Goal: Task Accomplishment & Management: Manage account settings

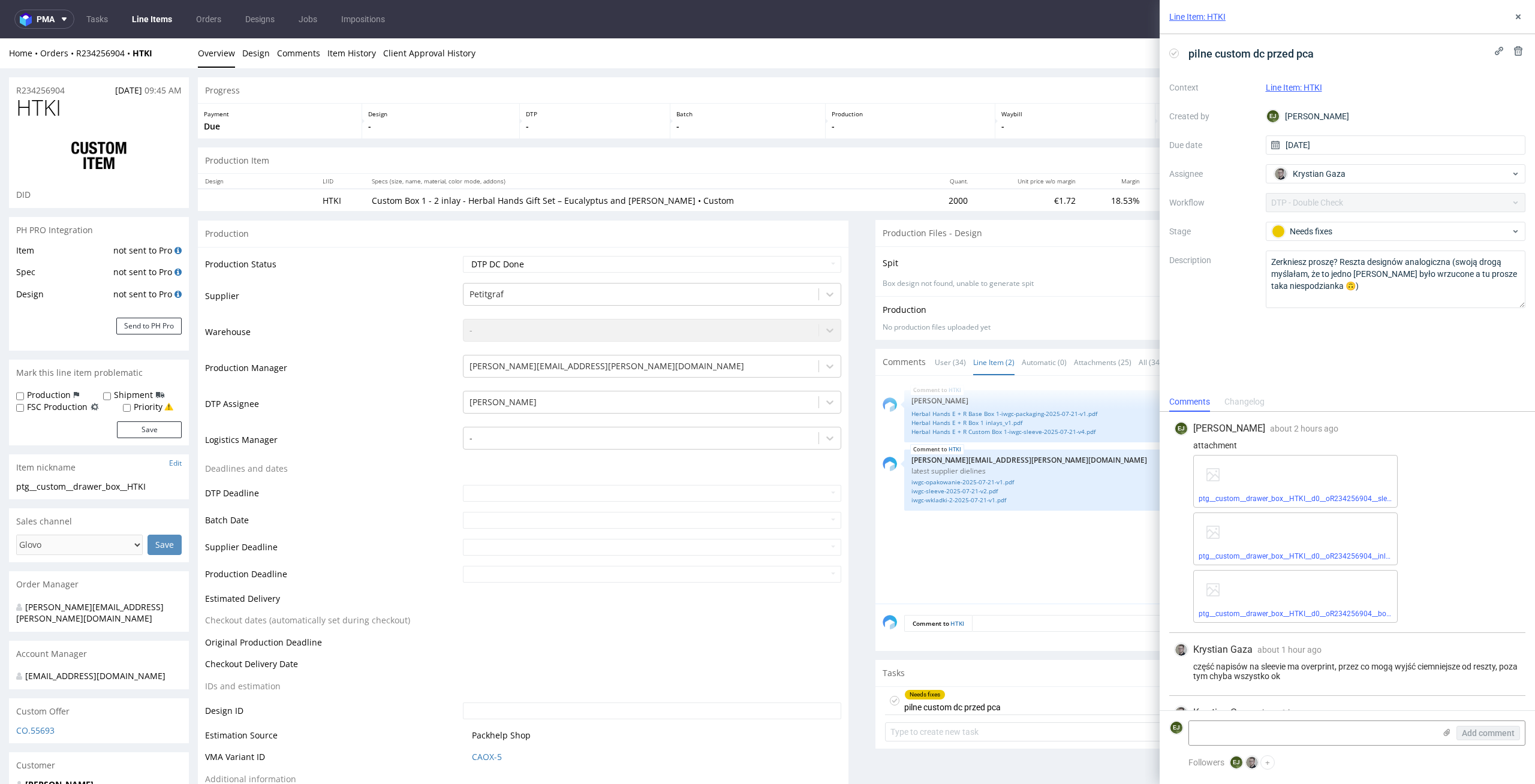
scroll to position [47, 0]
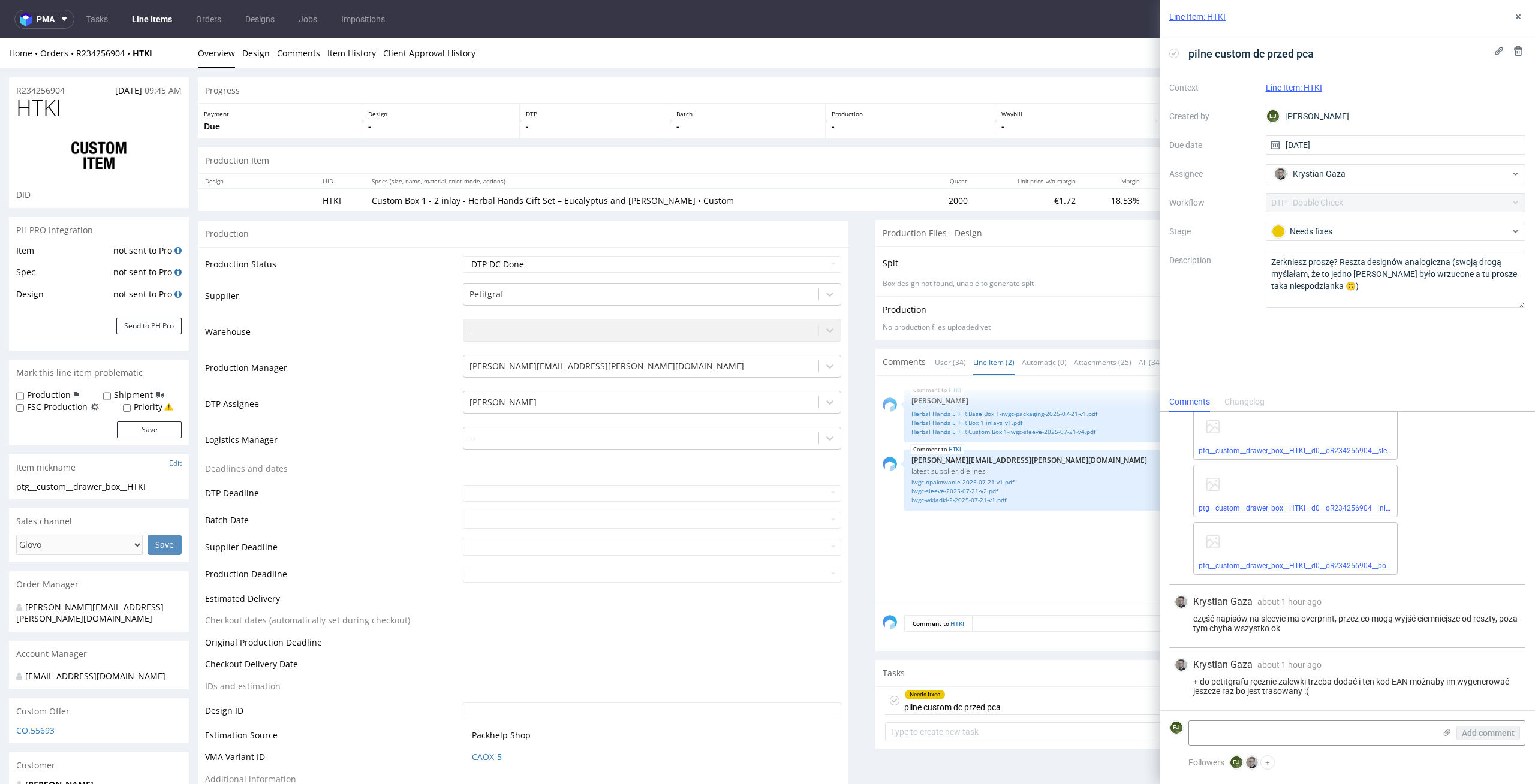
click at [304, 125] on p "Due" at bounding box center [279, 126] width 151 height 12
click at [1519, 15] on icon at bounding box center [1519, 16] width 10 height 10
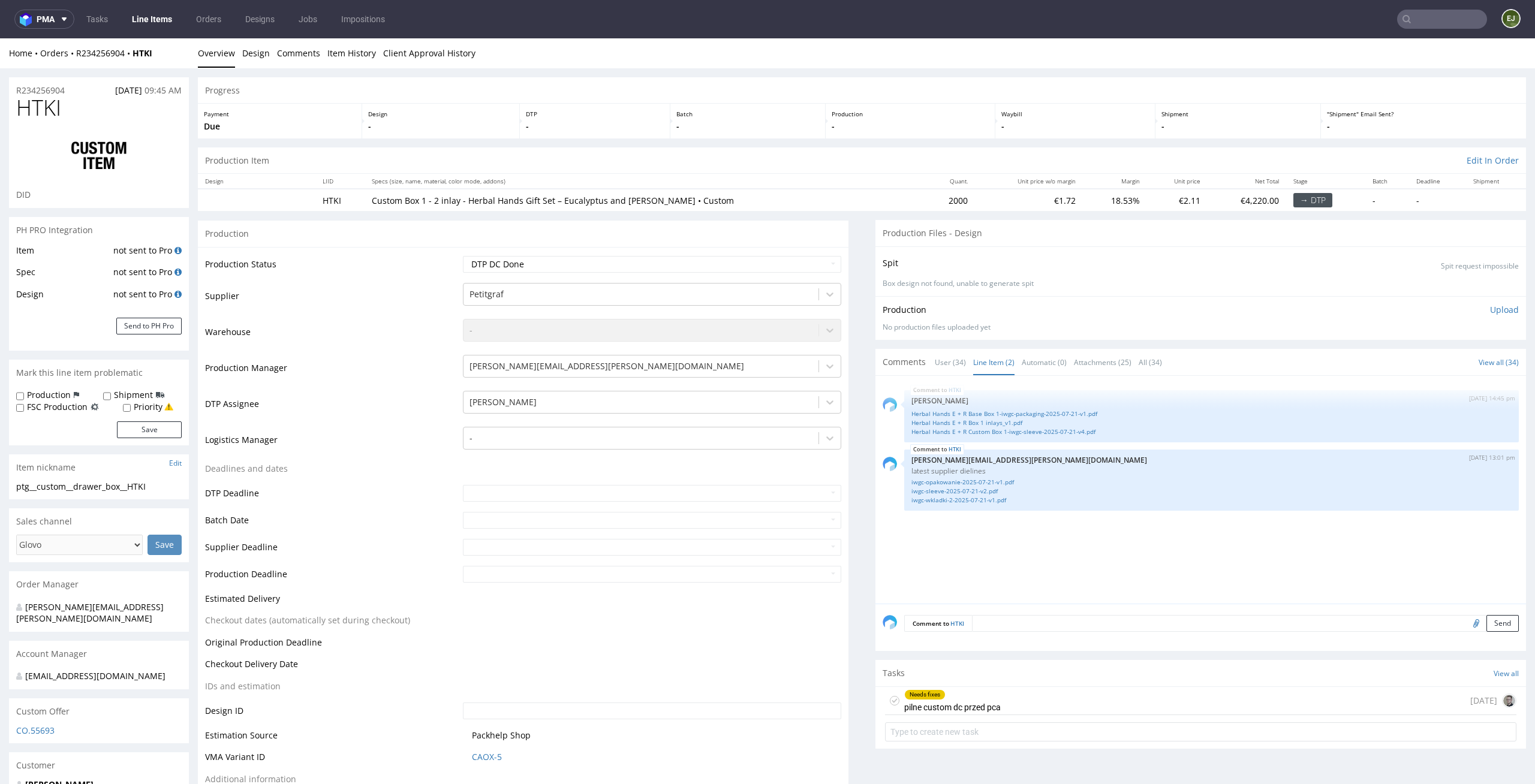
click at [933, 703] on div "Needs fixes pilne custom dc przed pca" at bounding box center [953, 701] width 97 height 27
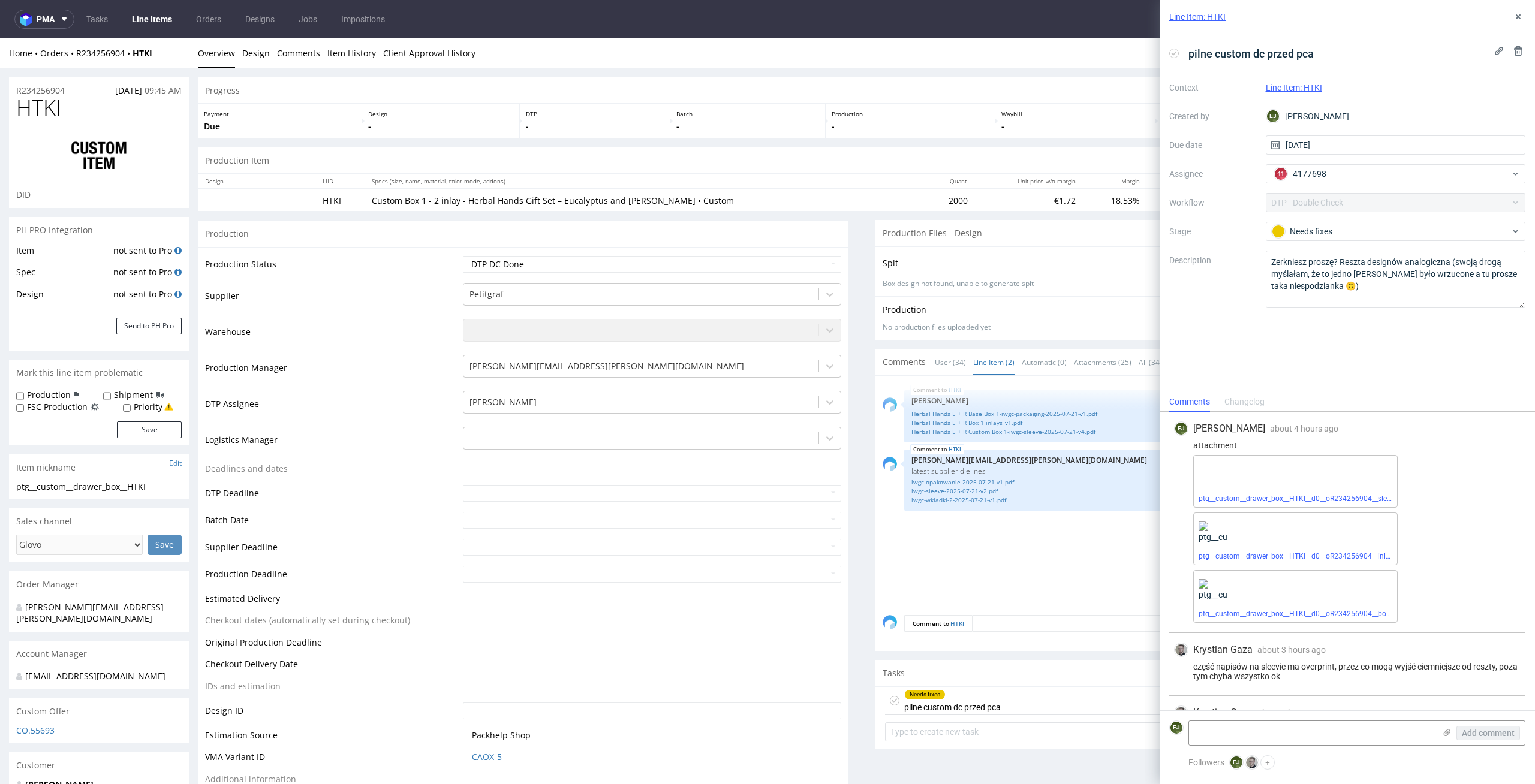
scroll to position [47, 0]
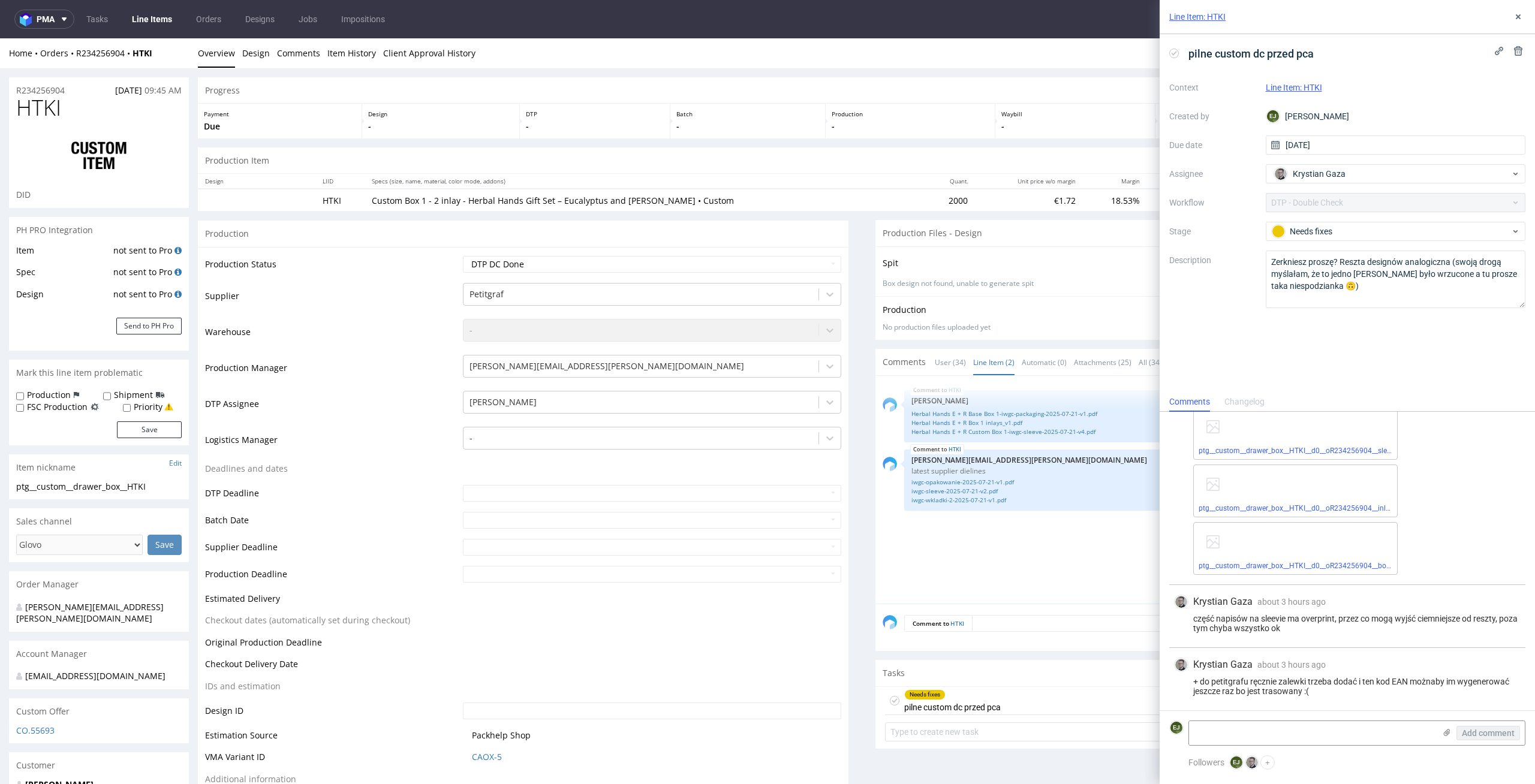
click at [1171, 51] on icon at bounding box center [1174, 53] width 10 height 10
click at [1519, 8] on div "Line Item: HTKI" at bounding box center [1347, 16] width 375 height 34
click at [1519, 15] on icon at bounding box center [1519, 16] width 10 height 10
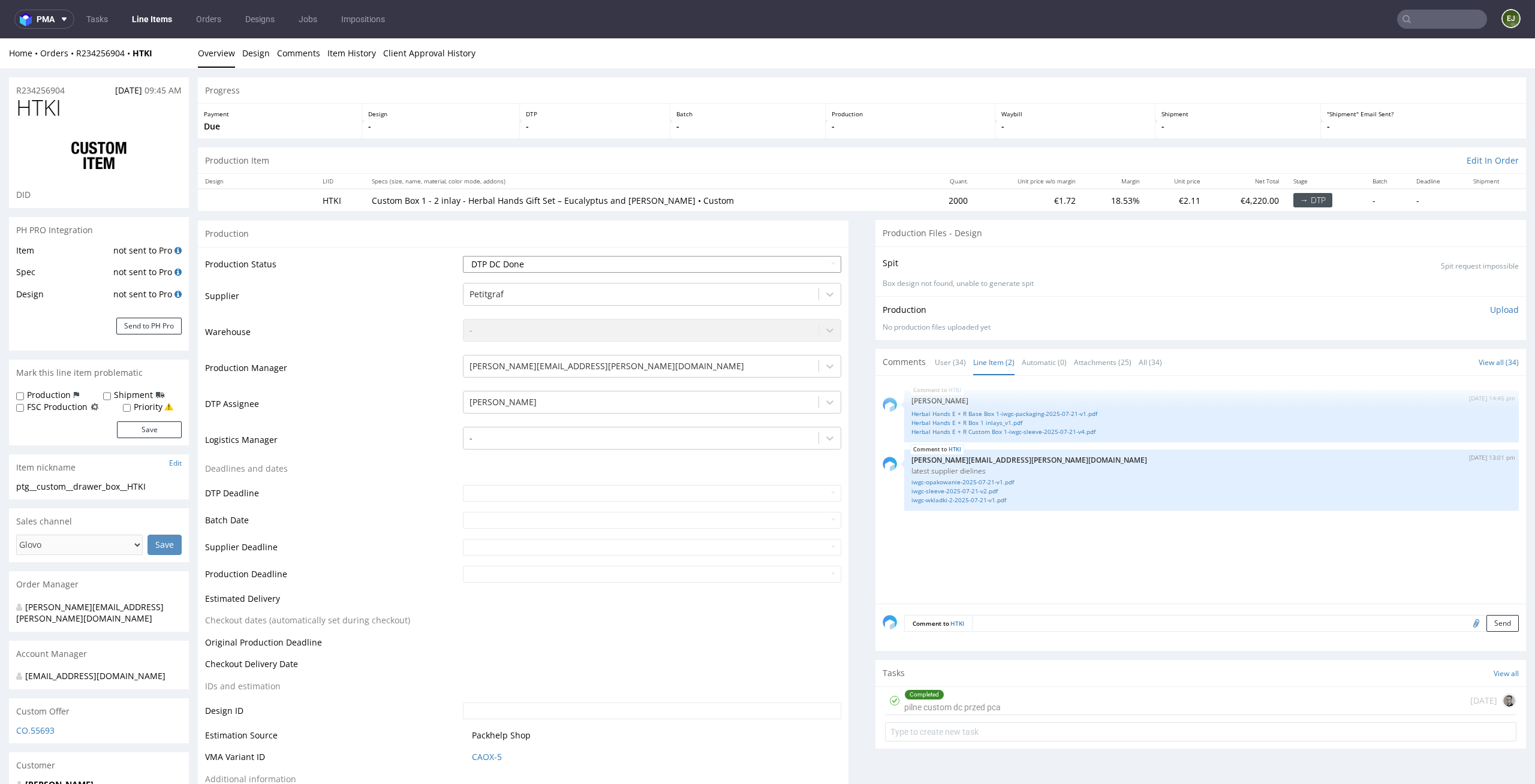
click at [812, 267] on select "Waiting for Artwork Waiting for Diecut Waiting for Mockup Waiting for DTP Waiti…" at bounding box center [652, 264] width 379 height 16
select select "dtp_ca_needed"
click at [463, 256] on select "Waiting for Artwork Waiting for Diecut Waiting for Mockup Waiting for DTP Waiti…" at bounding box center [652, 264] width 379 height 16
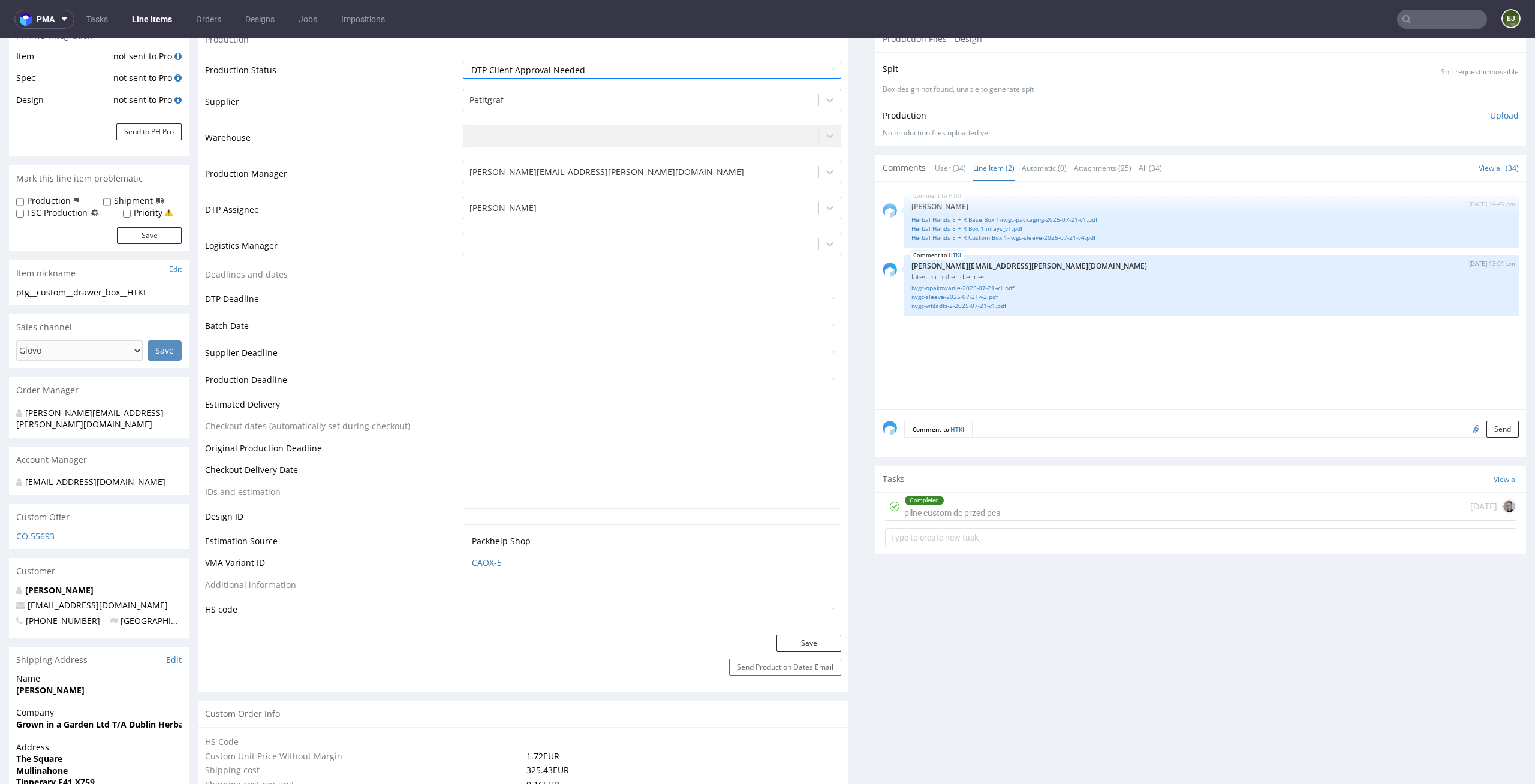
scroll to position [297, 0]
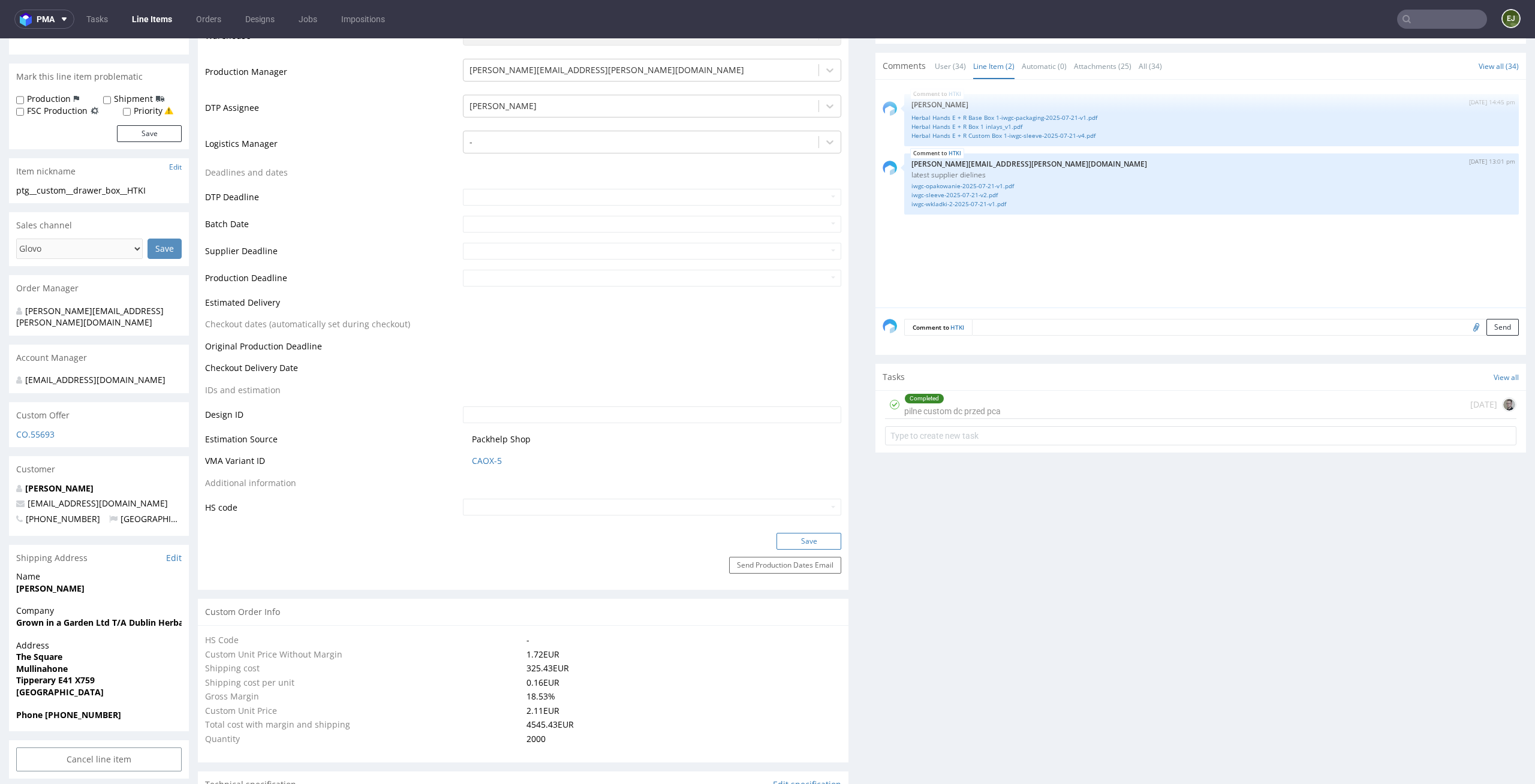
click at [799, 540] on button "Save" at bounding box center [809, 541] width 65 height 16
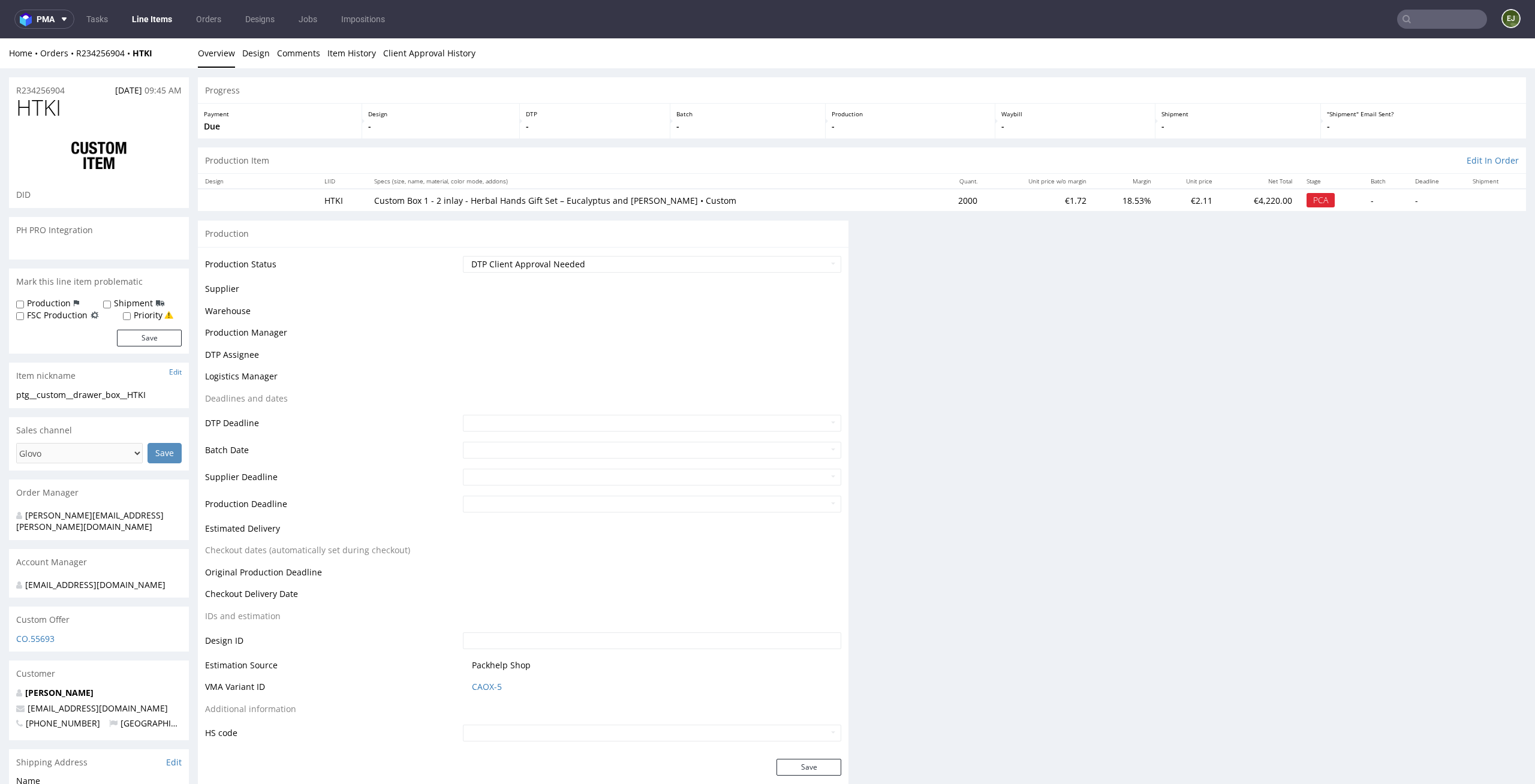
scroll to position [0, 0]
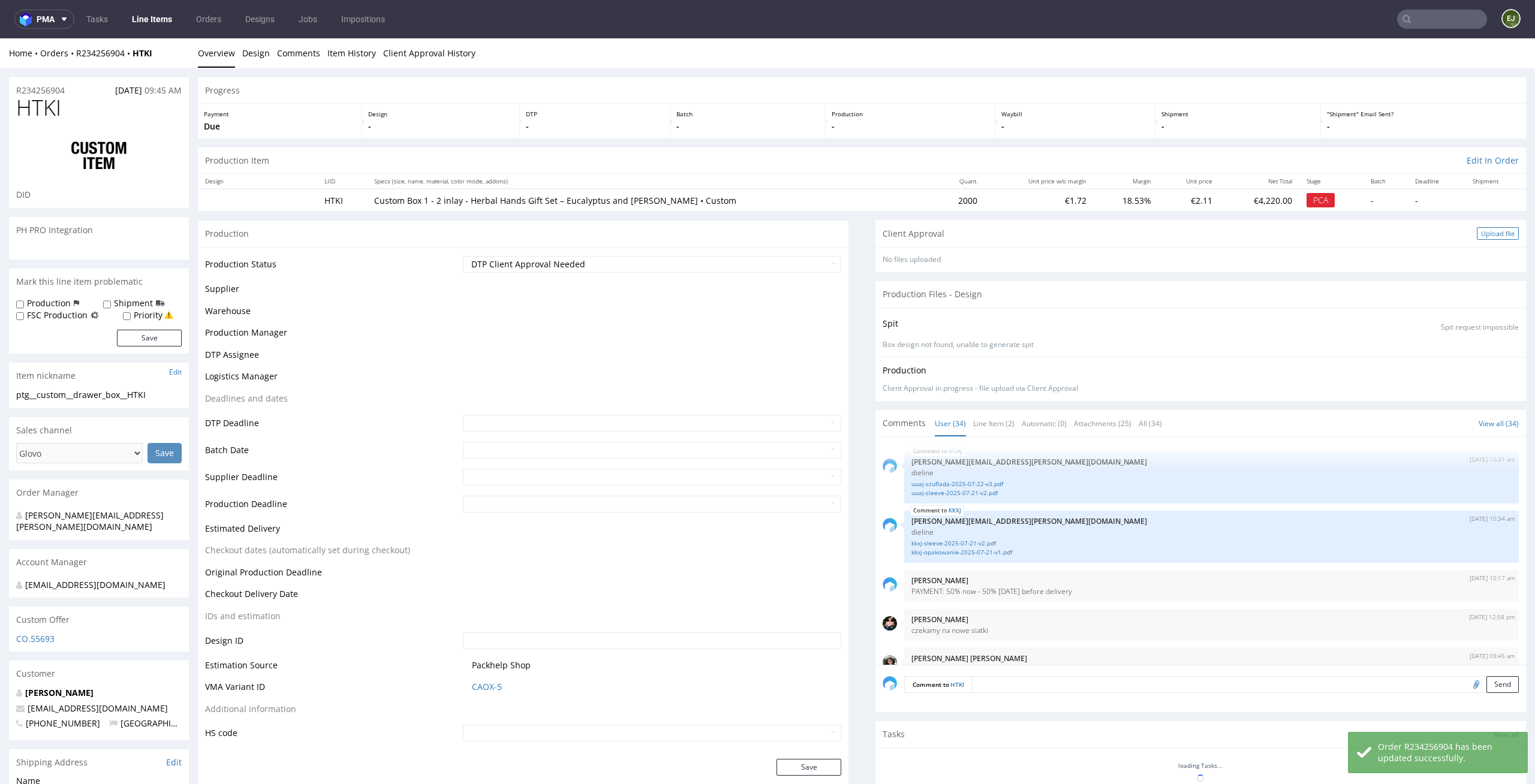
click at [1477, 232] on div "Upload file" at bounding box center [1497, 233] width 42 height 13
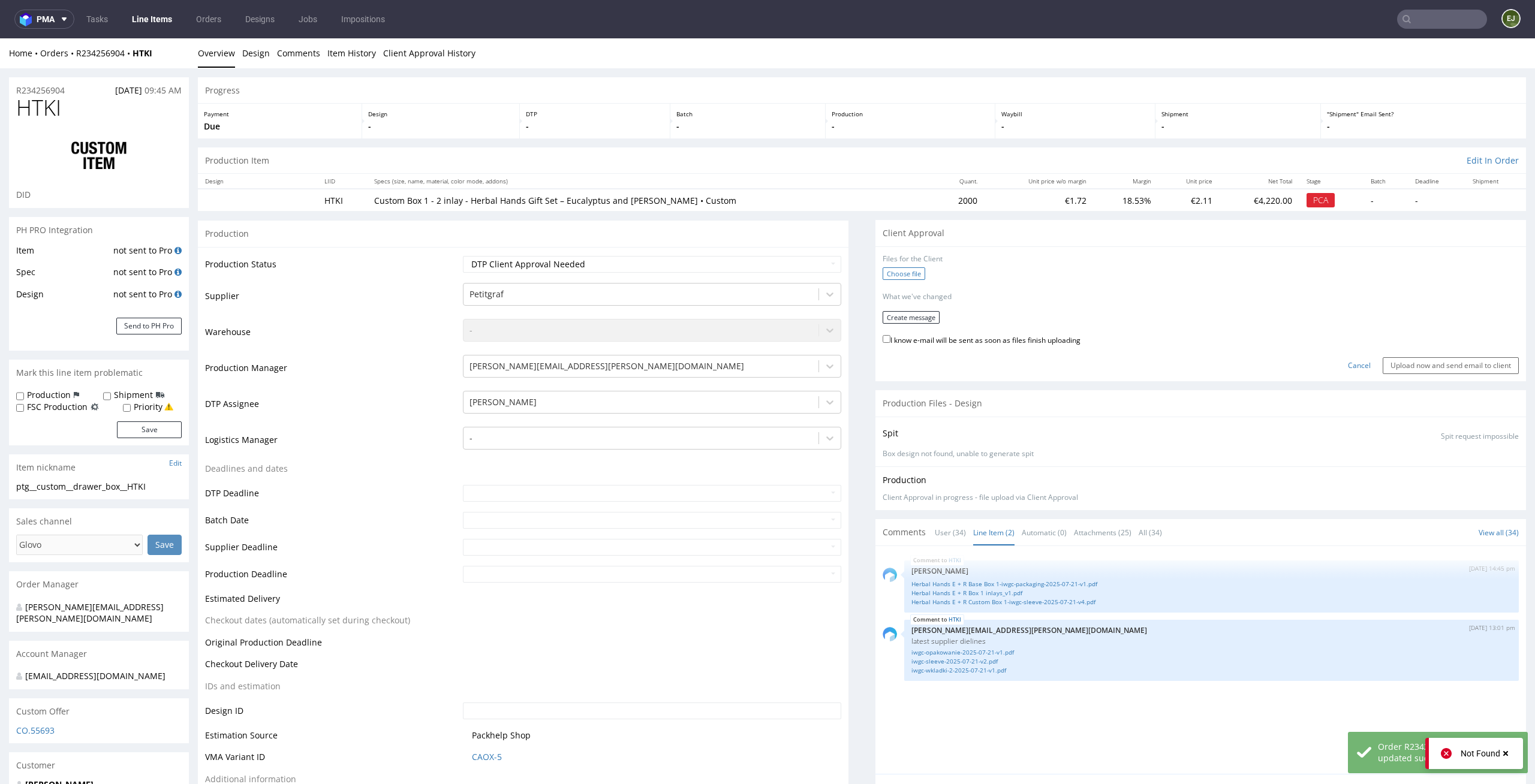
click at [905, 273] on label "Choose file" at bounding box center [904, 273] width 43 height 13
click at [0, 39] on input "Choose file" at bounding box center [0, 39] width 0 height 0
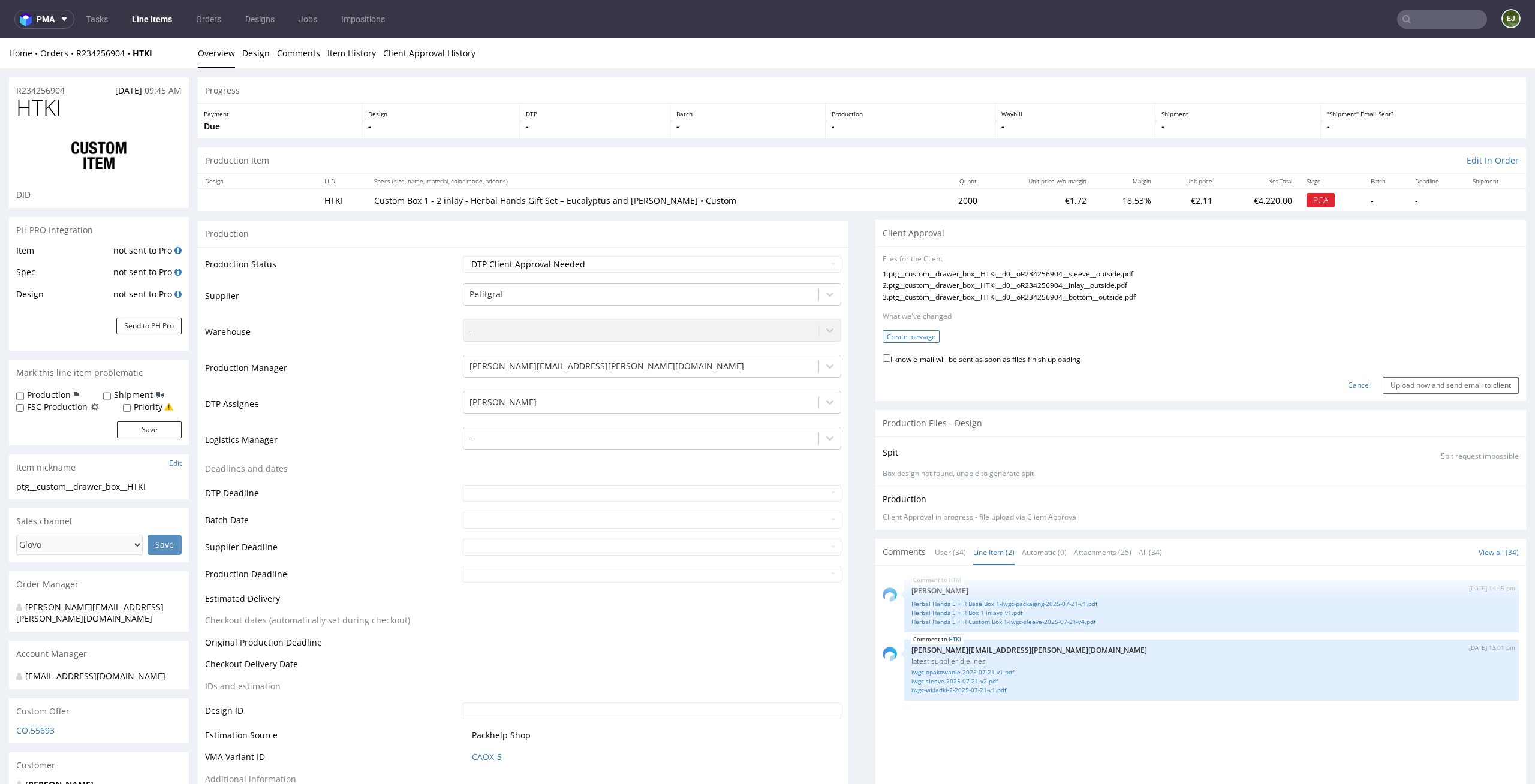
click at [905, 335] on button "Create message" at bounding box center [911, 336] width 57 height 13
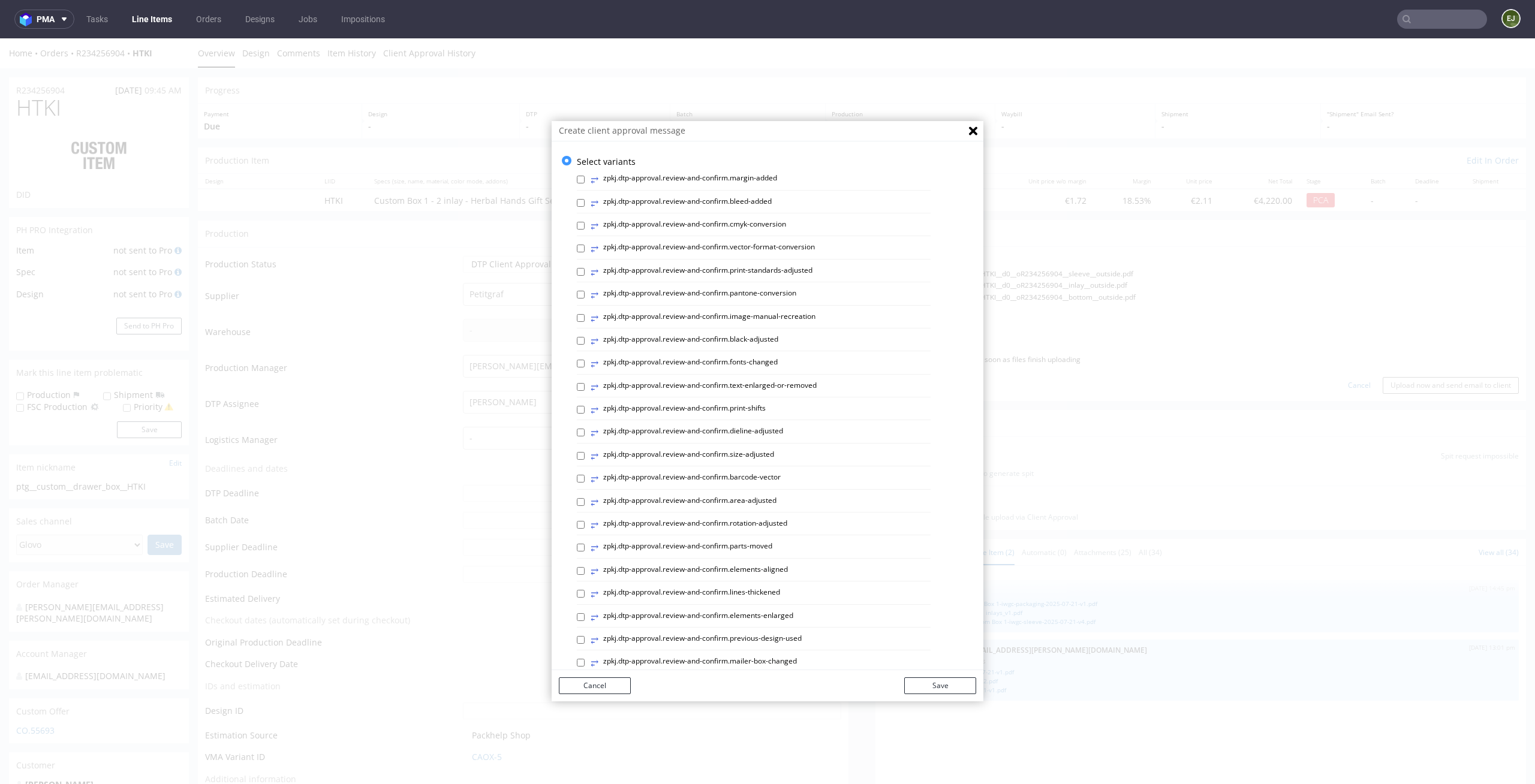
scroll to position [329, 0]
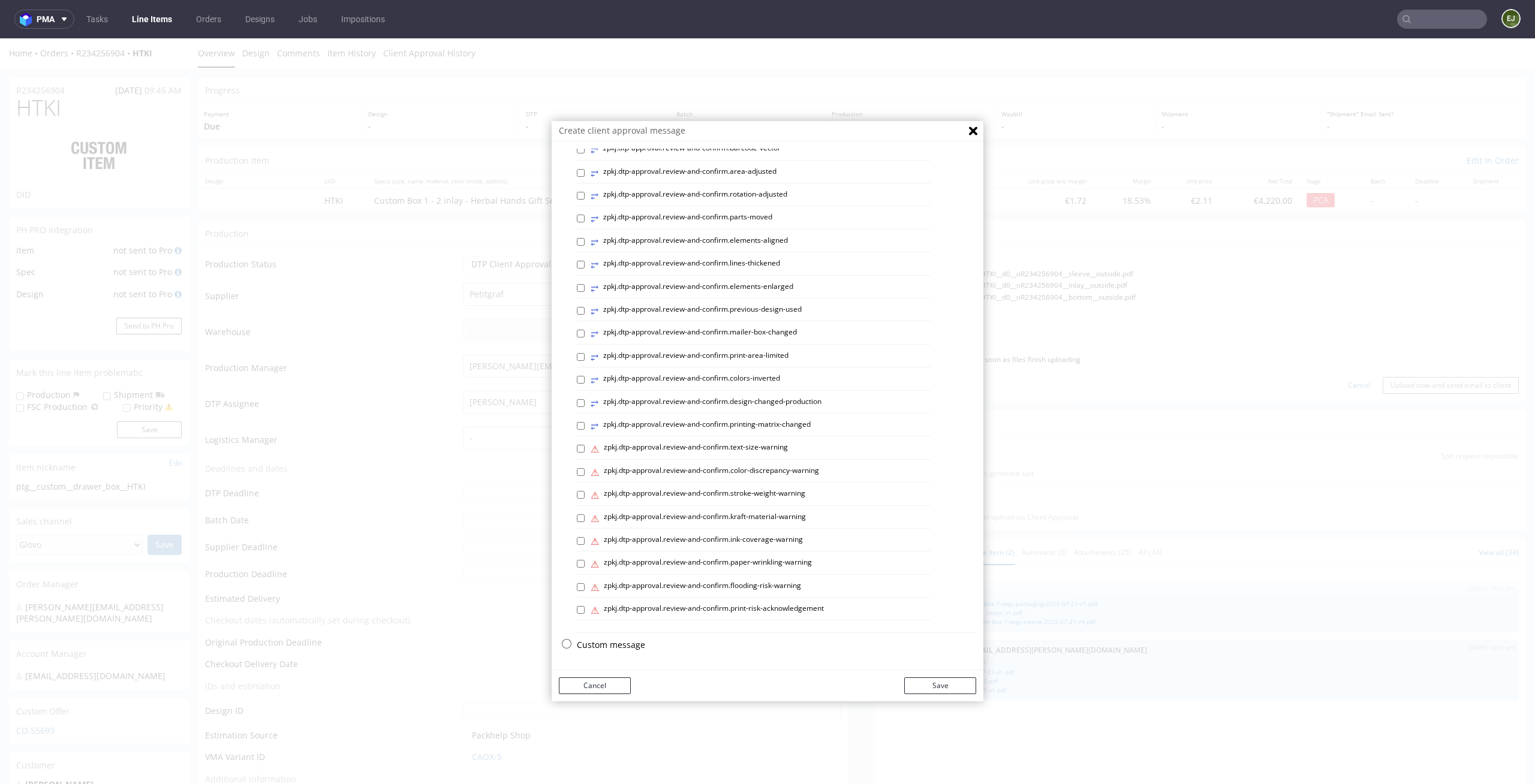
click at [618, 649] on p "Custom message" at bounding box center [777, 644] width 400 height 12
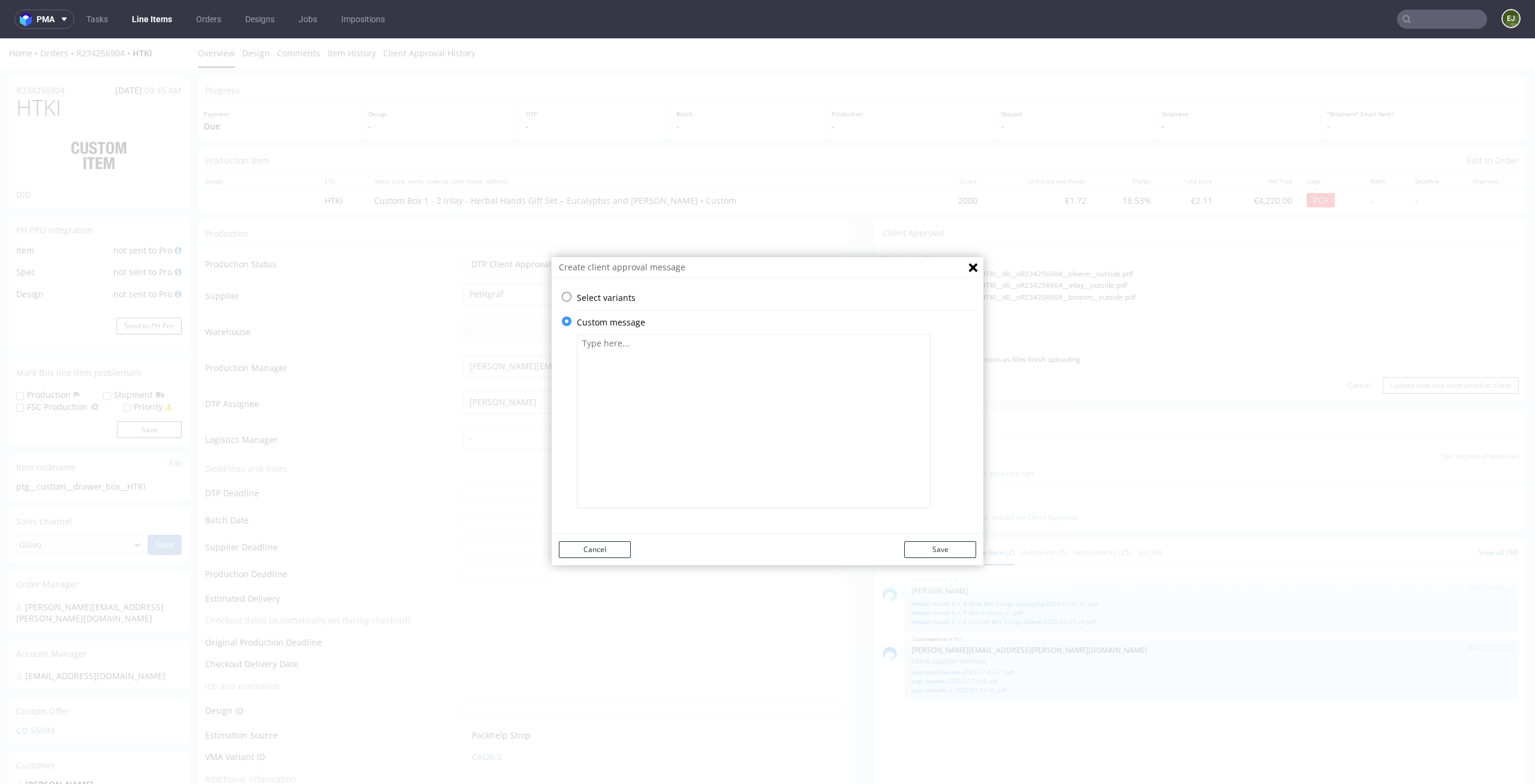
scroll to position [0, 0]
click at [703, 477] on textarea at bounding box center [753, 421] width 354 height 173
paste textarea "• We've thickened some lines in your design (for text elements) to meet the min…"
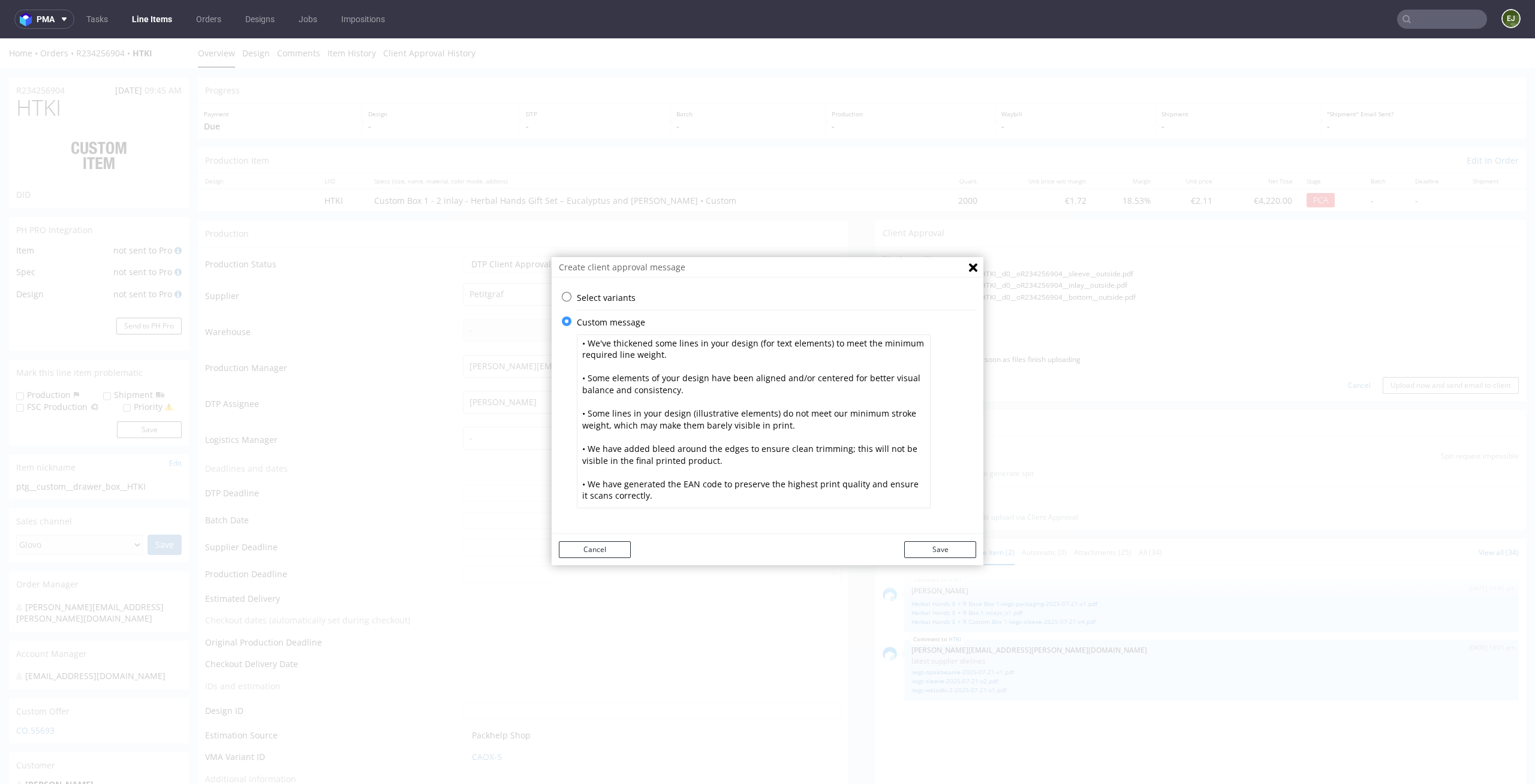
type textarea "• We've thickened some lines in your design (for text elements) to meet the min…"
click at [953, 557] on div "Cancel Save" at bounding box center [767, 549] width 432 height 31
click at [953, 555] on button "Save" at bounding box center [941, 549] width 72 height 16
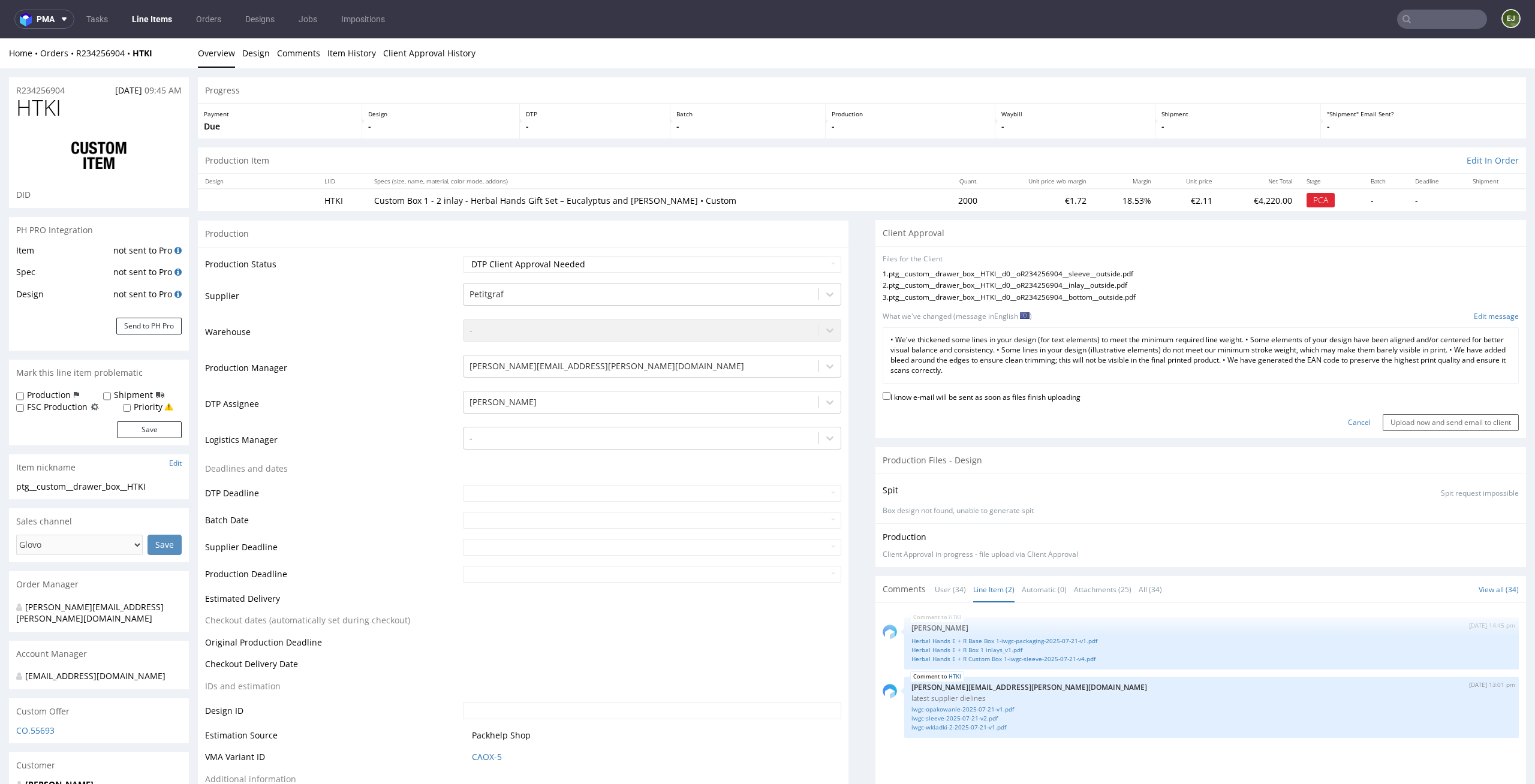
click at [1004, 395] on label "I know e-mail will be sent as soon as files finish uploading" at bounding box center [981, 396] width 198 height 14
click at [890, 395] on input "I know e-mail will be sent as soon as files finish uploading" at bounding box center [886, 395] width 8 height 8
checkbox input "true"
click at [1427, 418] on input "Upload now and send email to client" at bounding box center [1451, 422] width 136 height 16
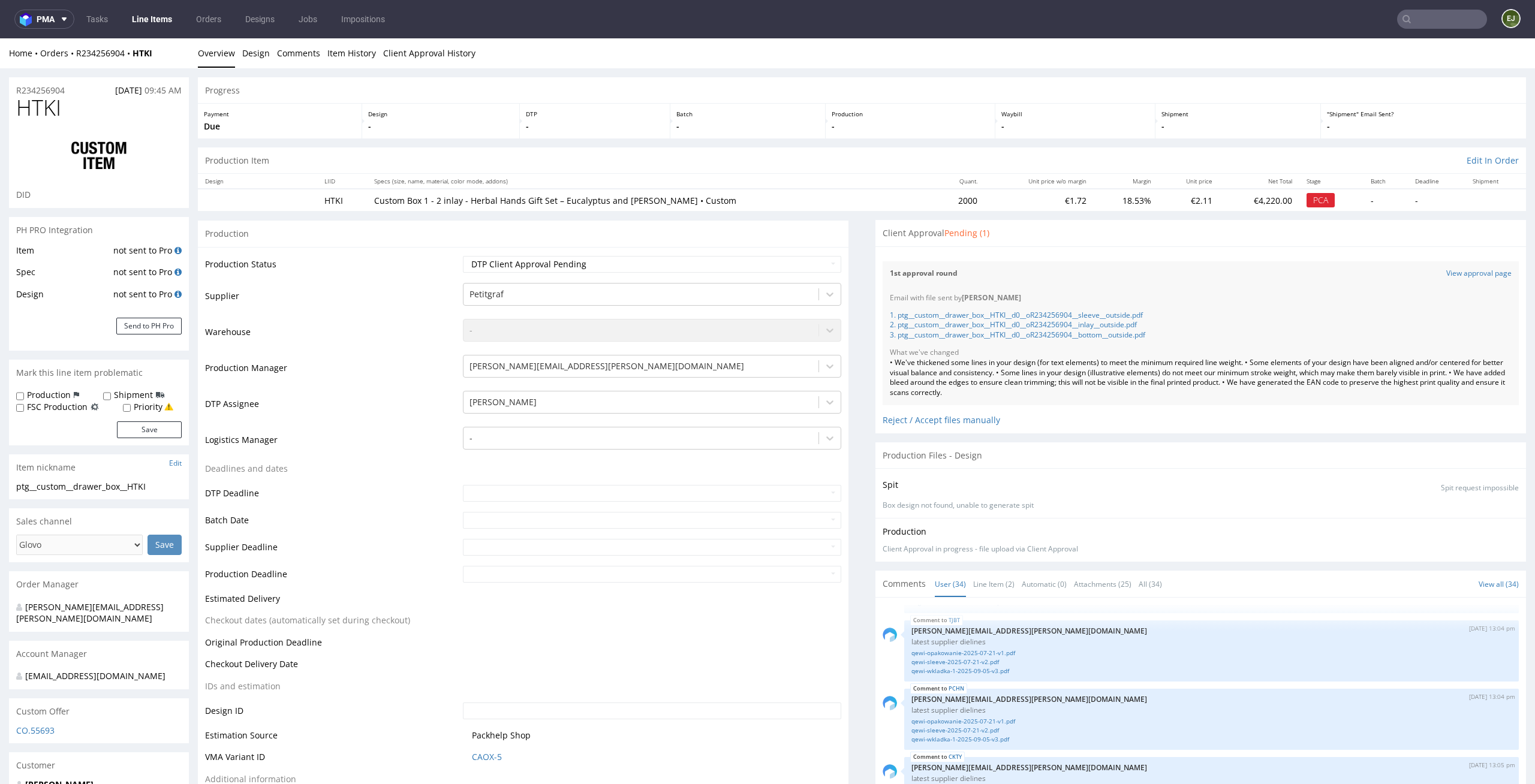
scroll to position [2267, 0]
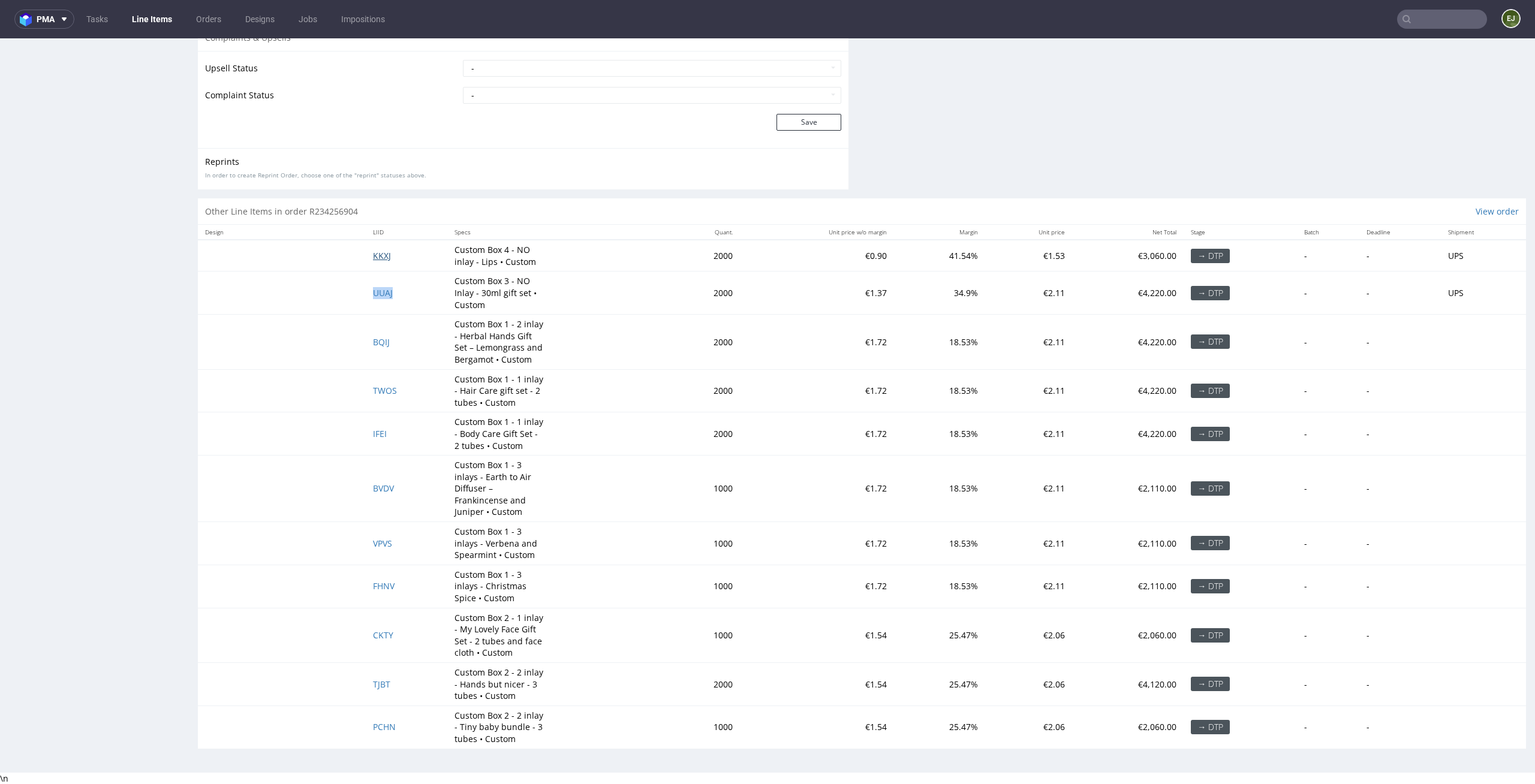
click at [378, 255] on span "KKXJ" at bounding box center [382, 256] width 18 height 12
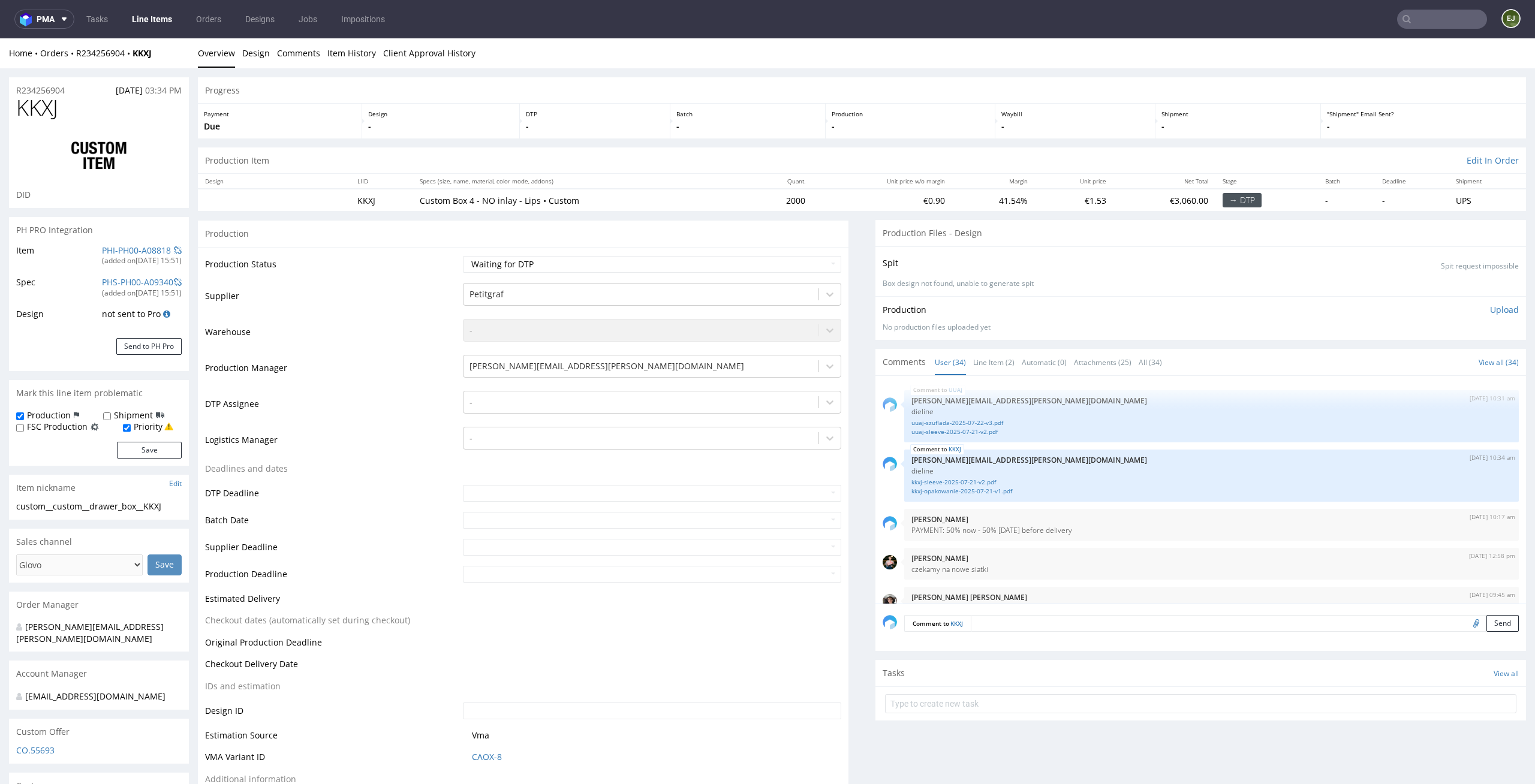
scroll to position [1656, 0]
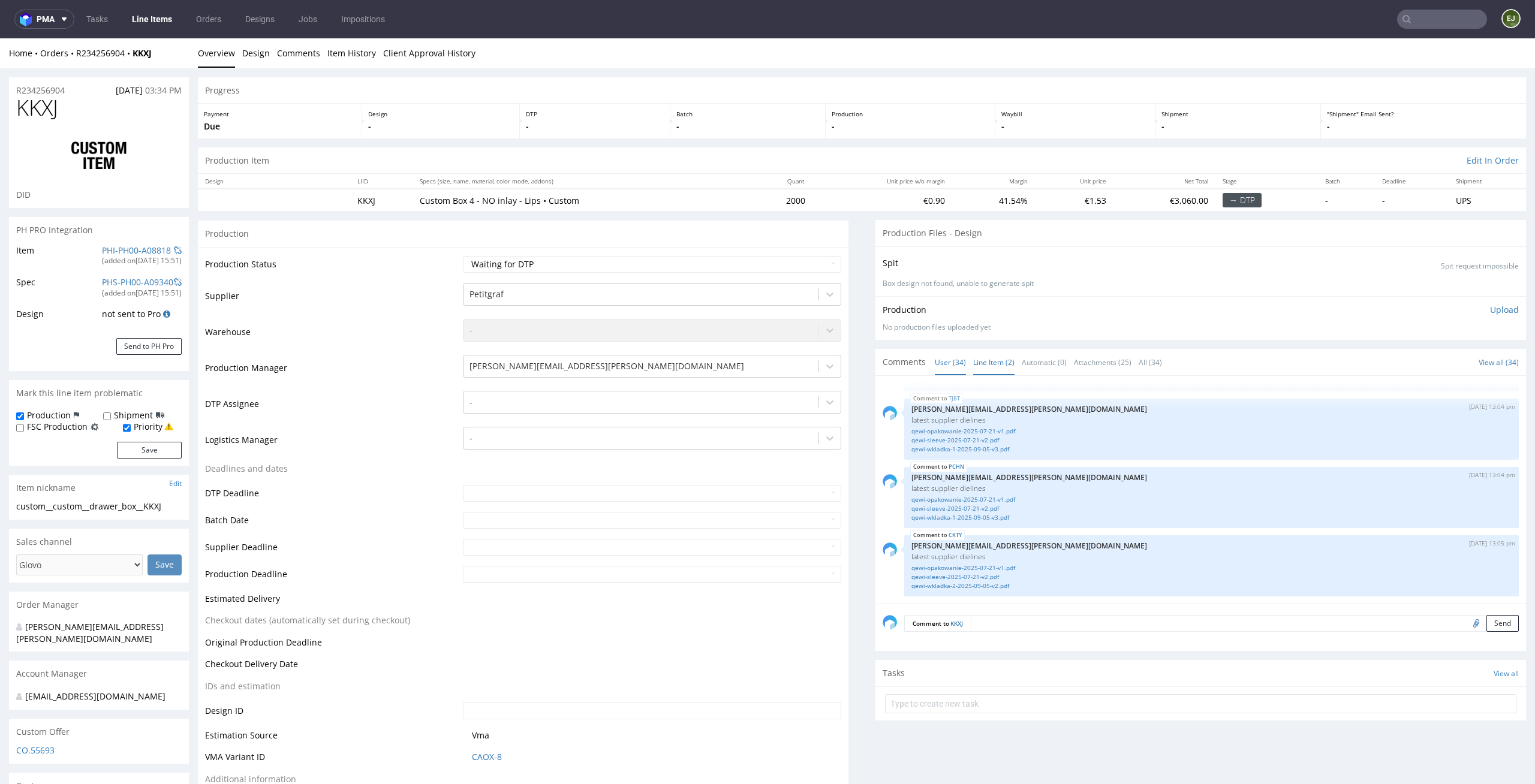
click at [983, 361] on link "Line Item (2)" at bounding box center [994, 362] width 42 height 26
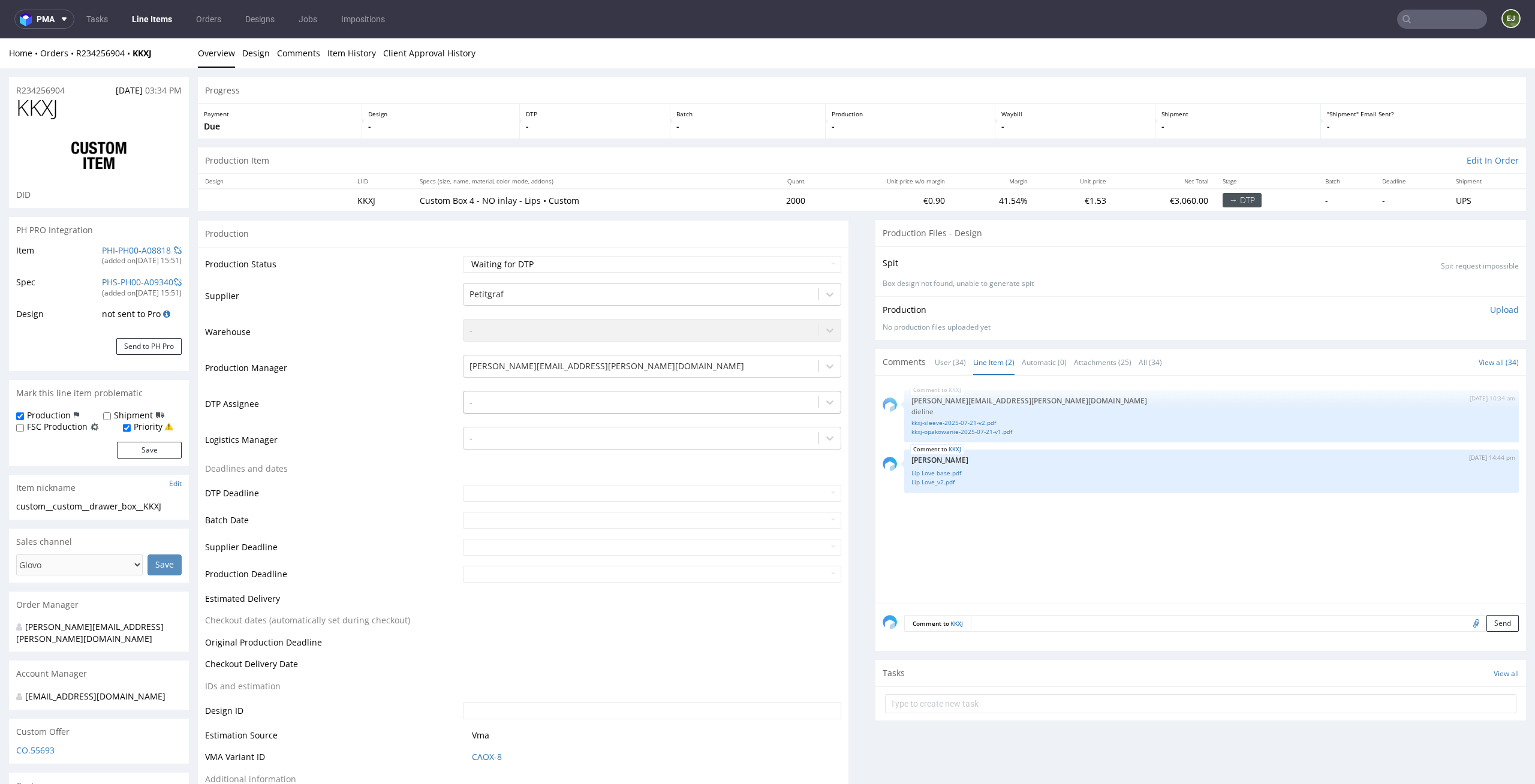
click at [551, 403] on div at bounding box center [641, 402] width 343 height 15
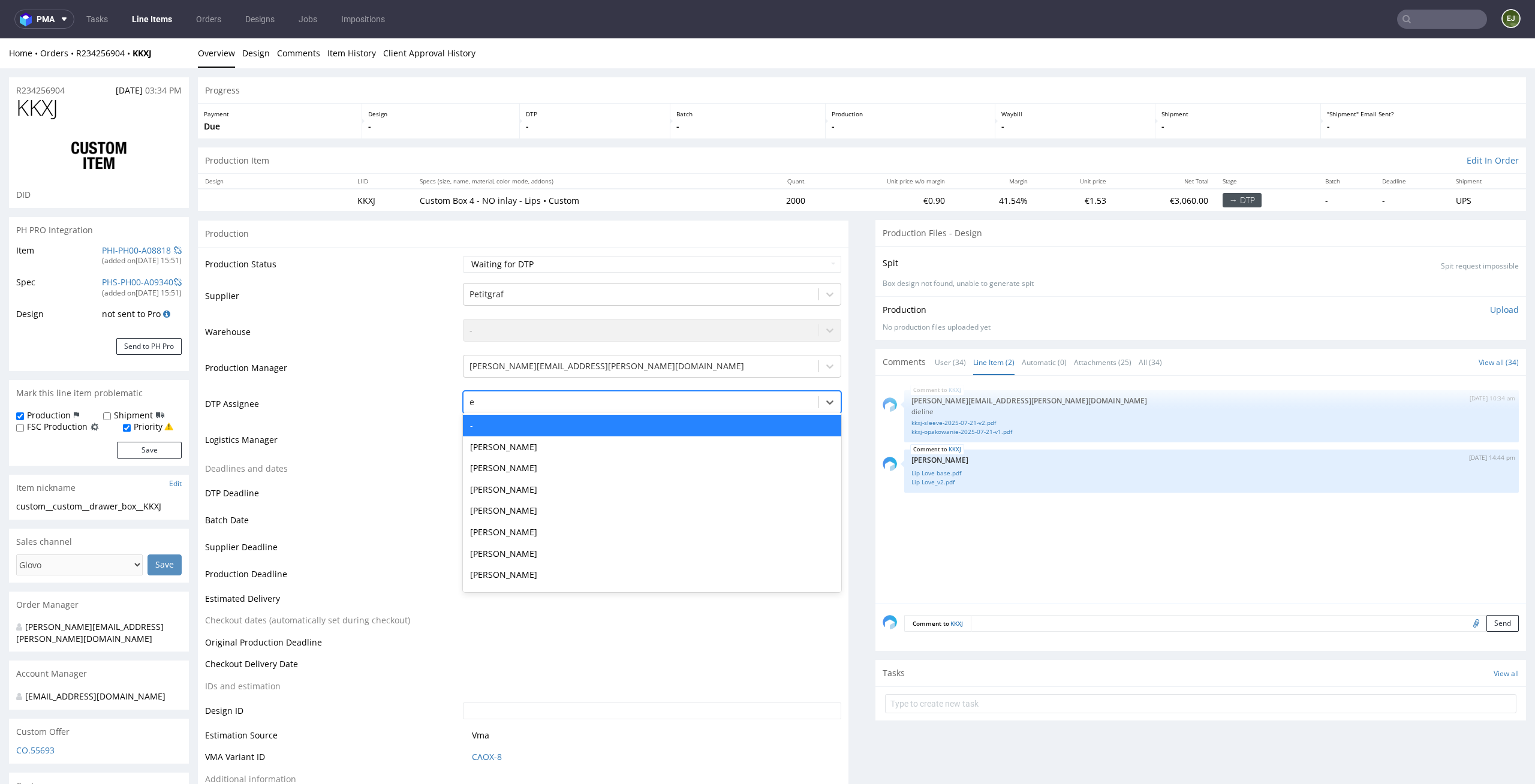
type input "el"
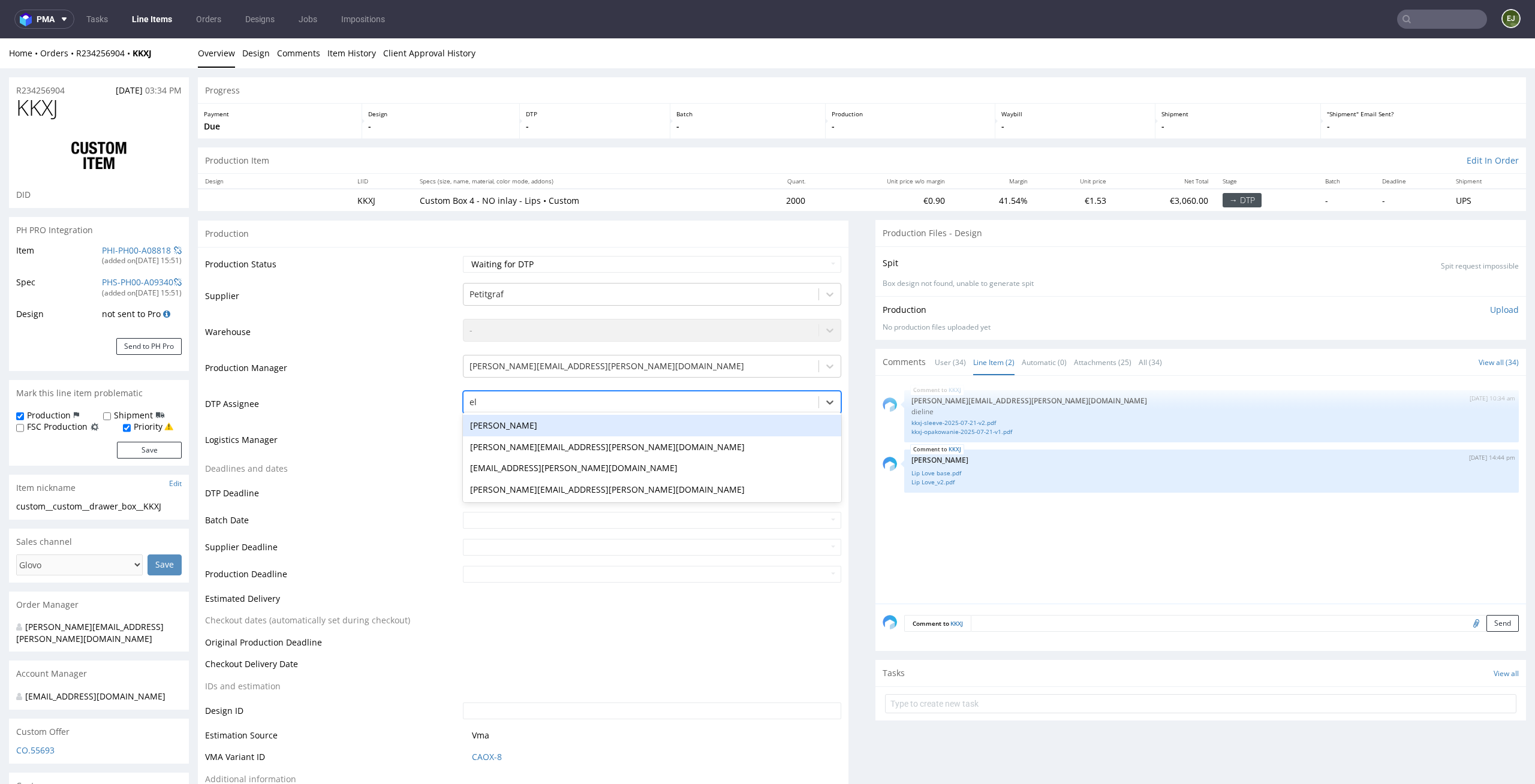
click at [536, 424] on div "[PERSON_NAME]" at bounding box center [652, 425] width 379 height 21
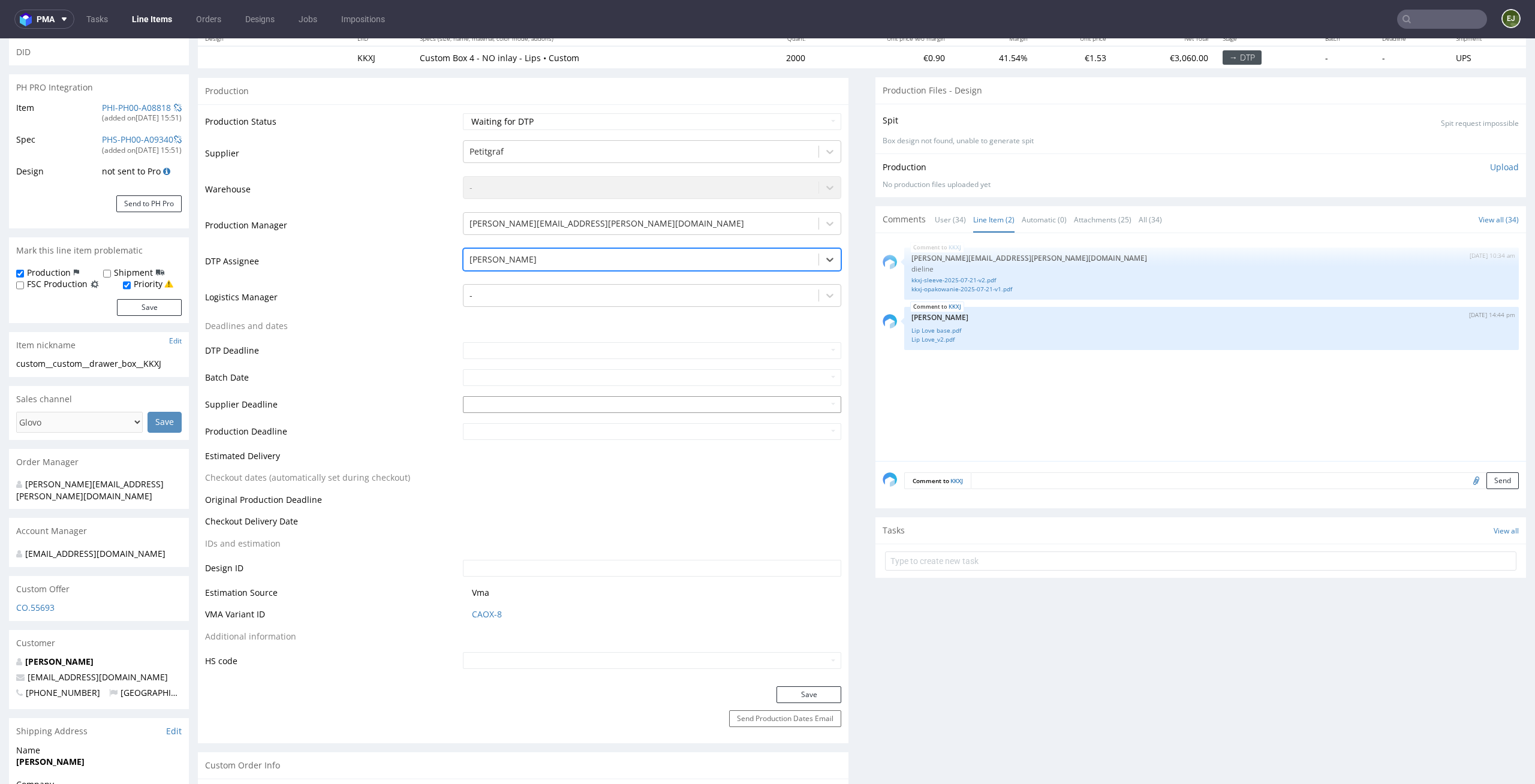
scroll to position [172, 0]
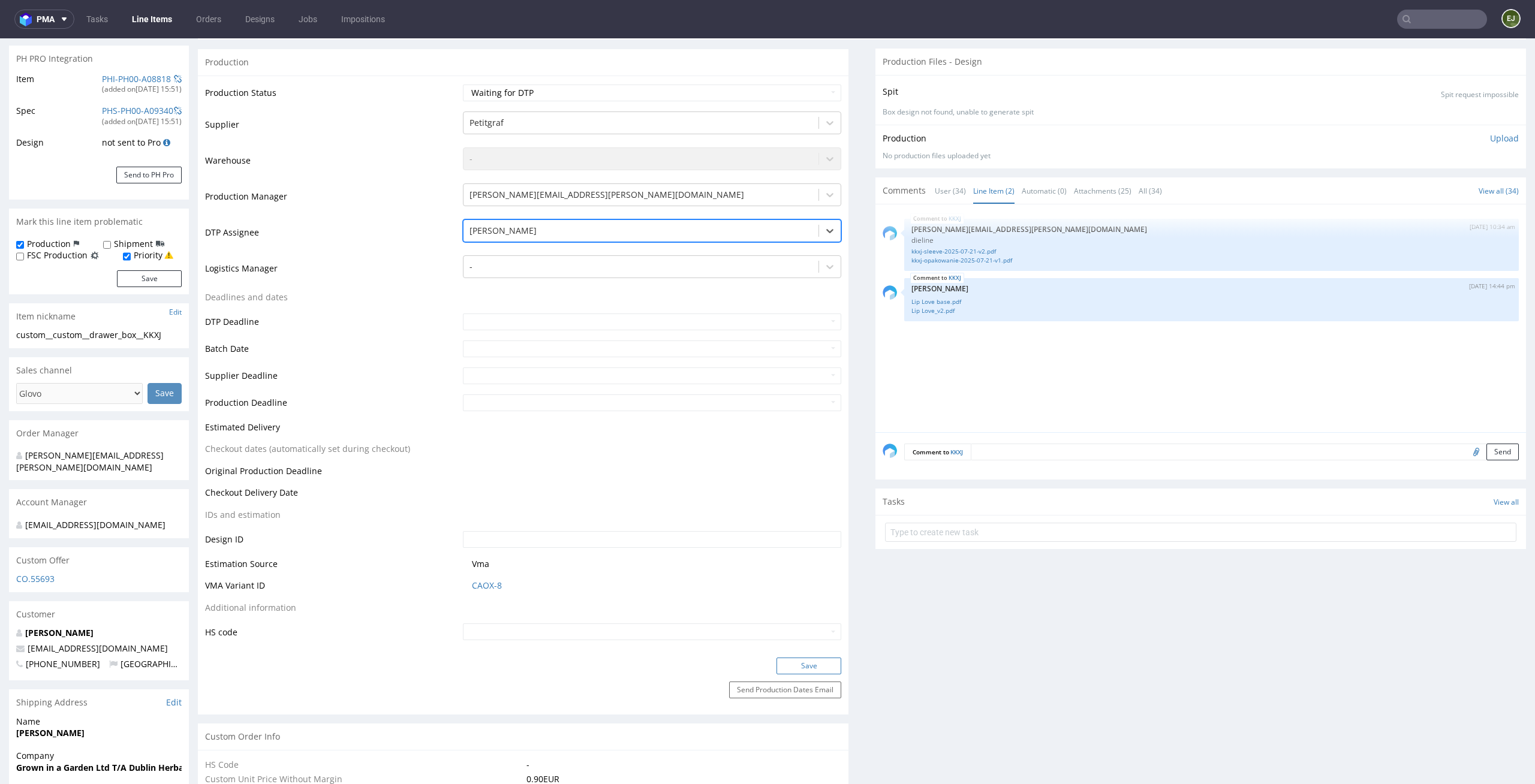
click at [795, 674] on button "Save" at bounding box center [809, 665] width 65 height 16
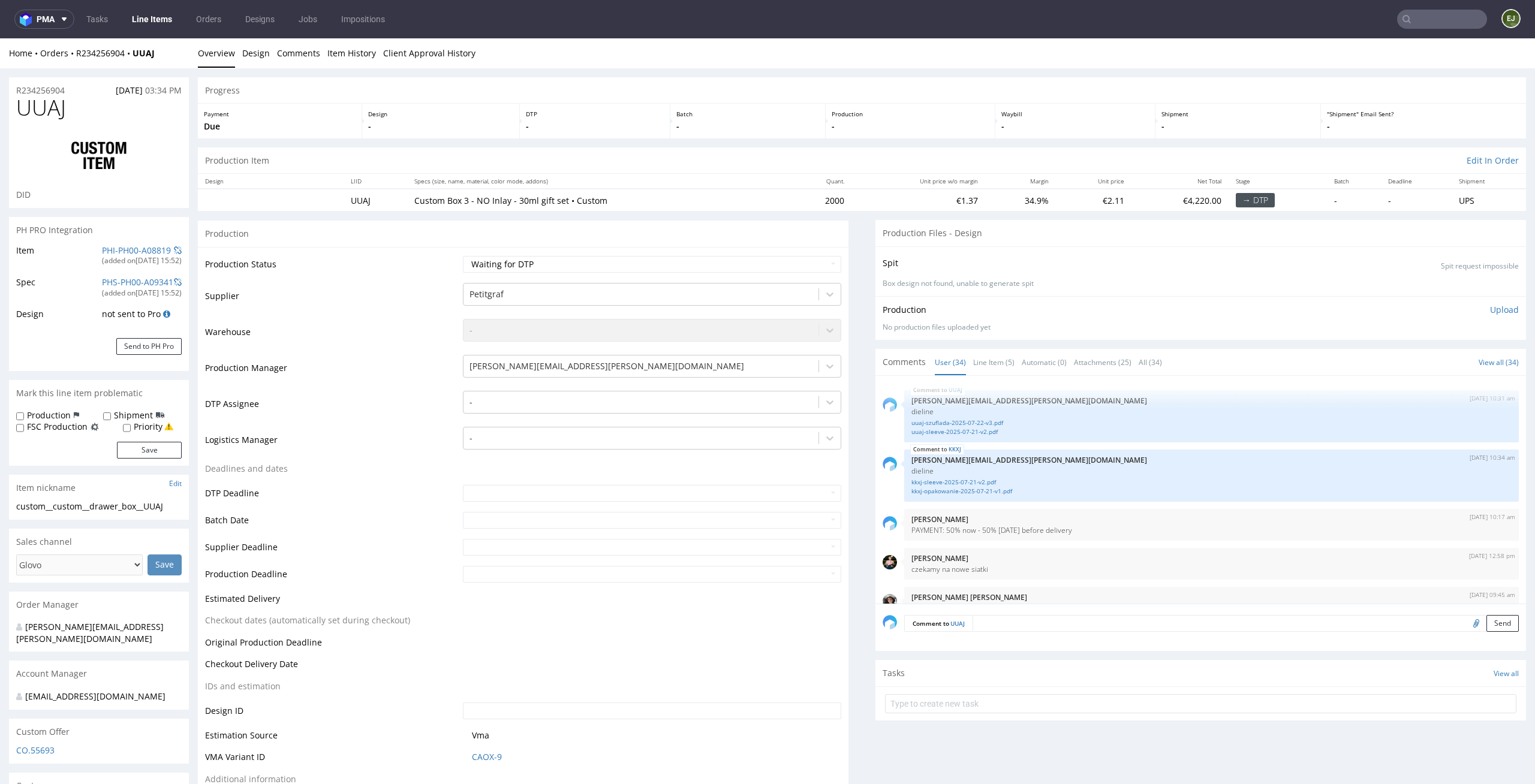
scroll to position [1656, 0]
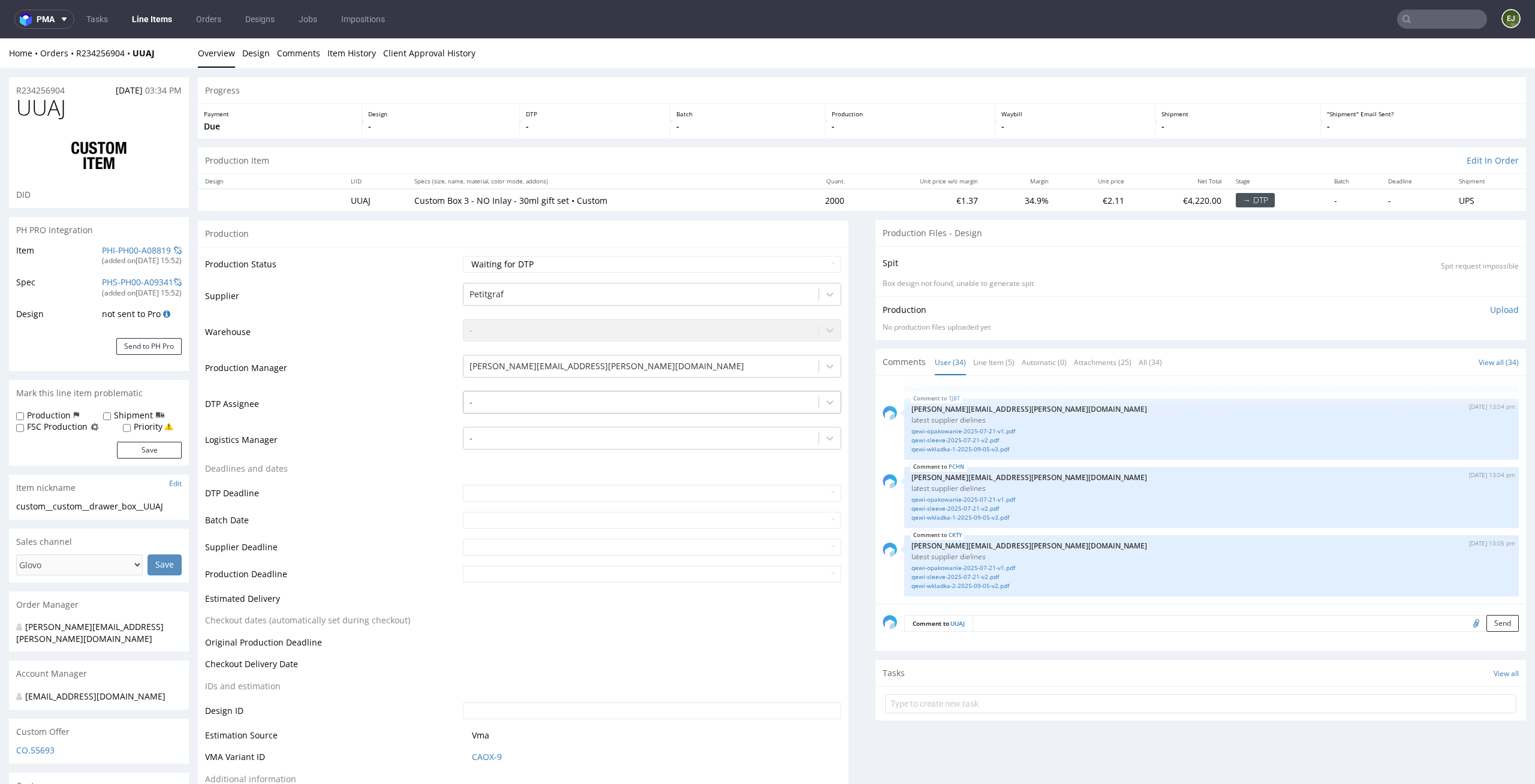
click at [537, 404] on div at bounding box center [641, 402] width 343 height 15
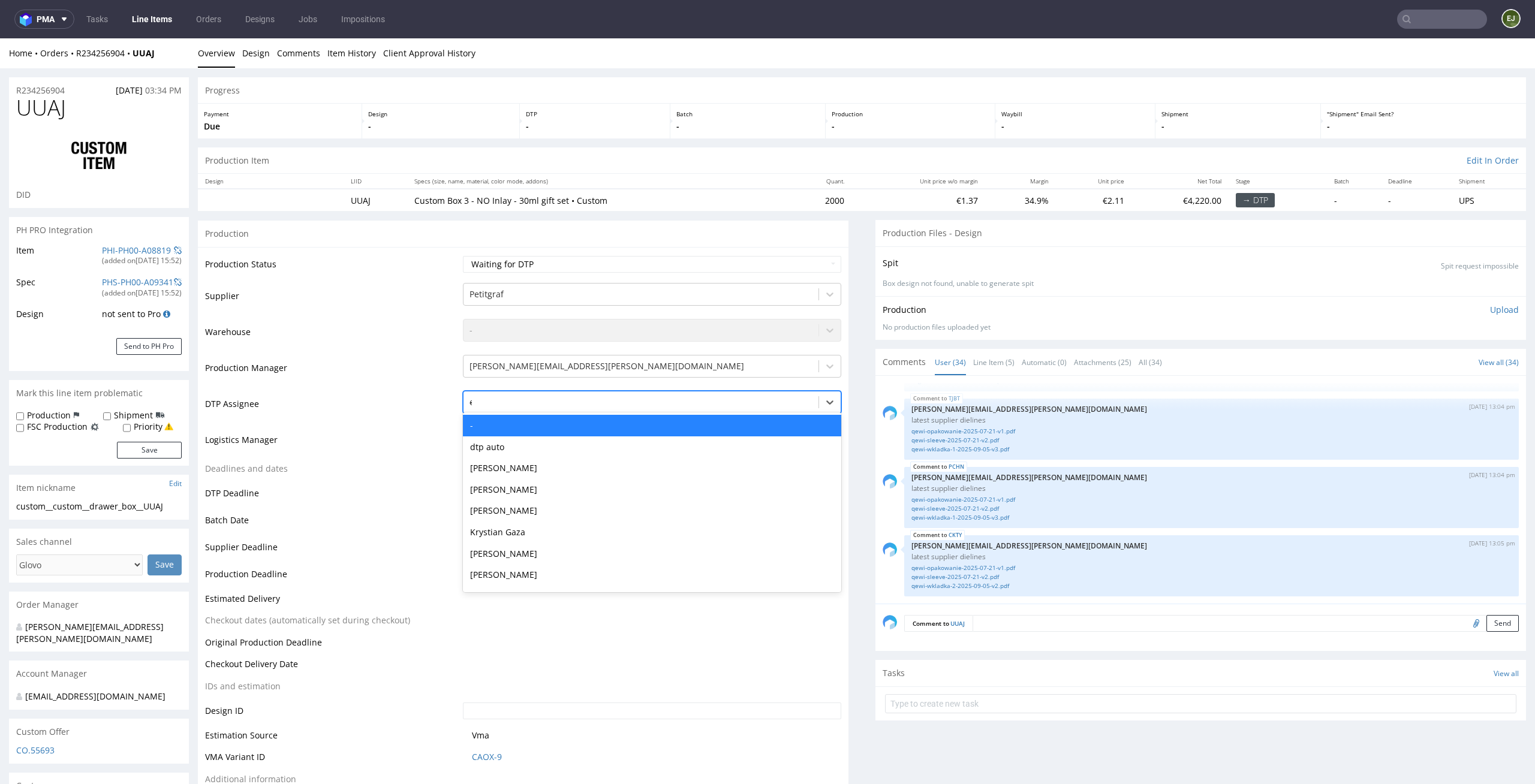
type input "el"
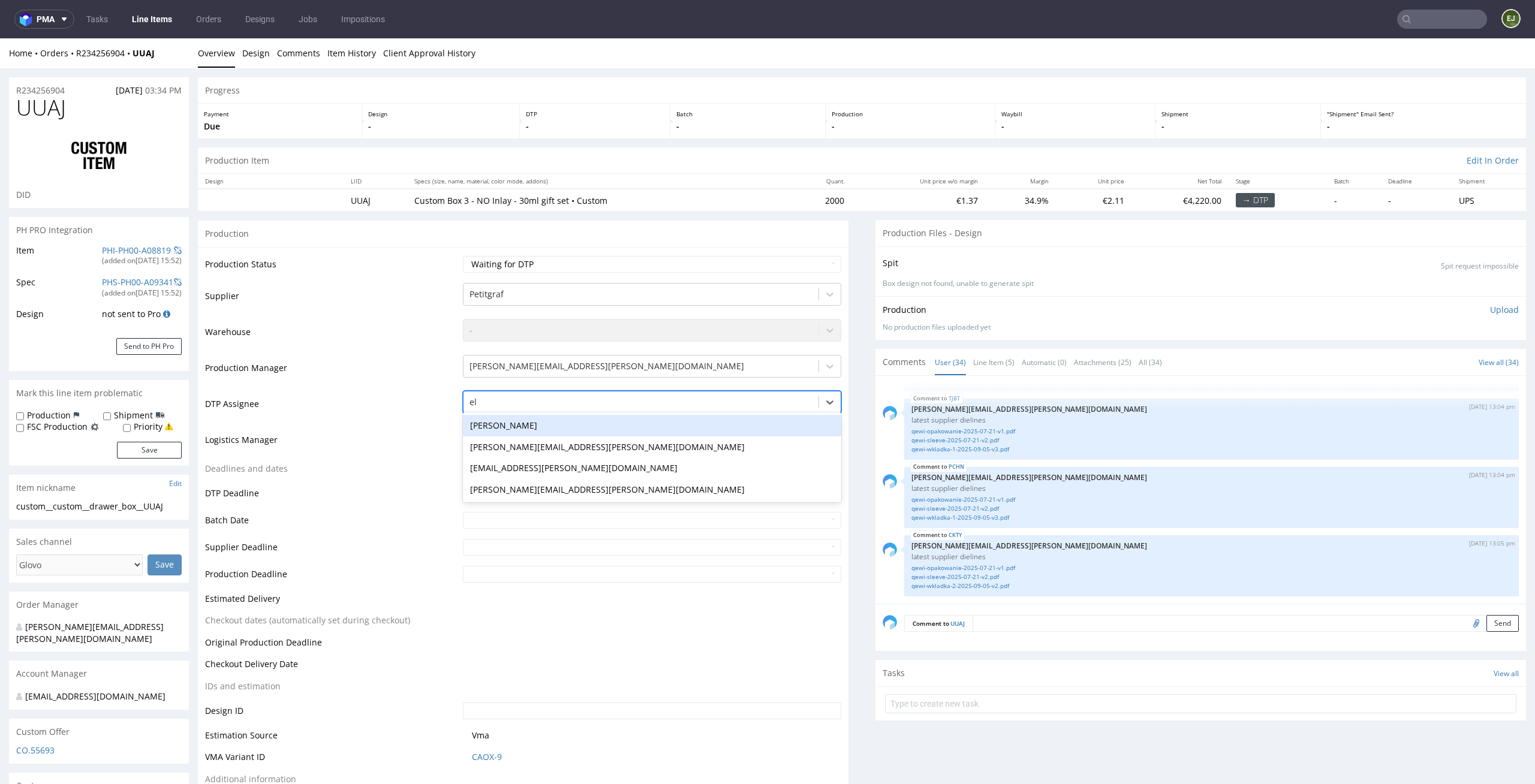
click at [521, 427] on div "[PERSON_NAME]" at bounding box center [652, 425] width 379 height 21
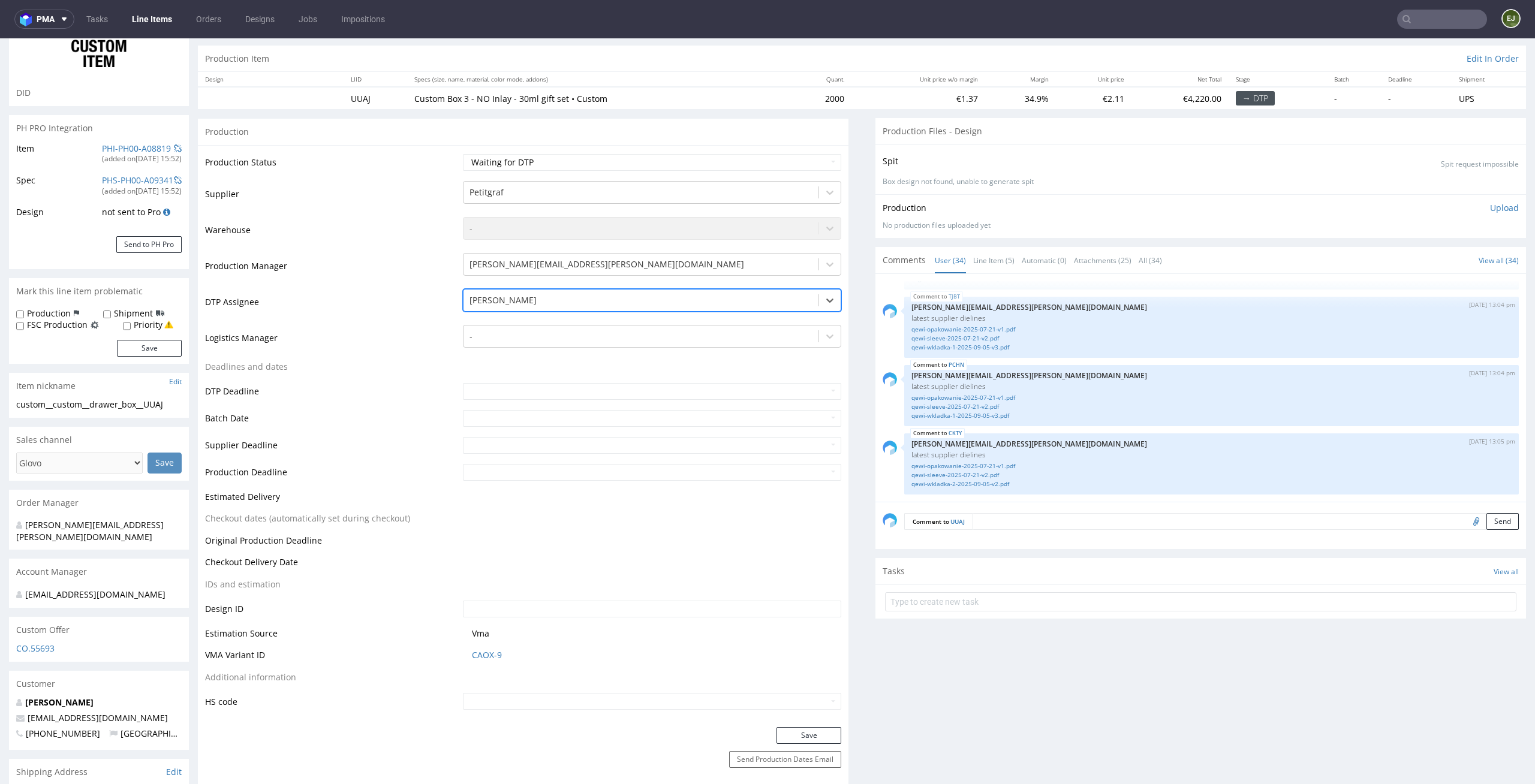
scroll to position [172, 0]
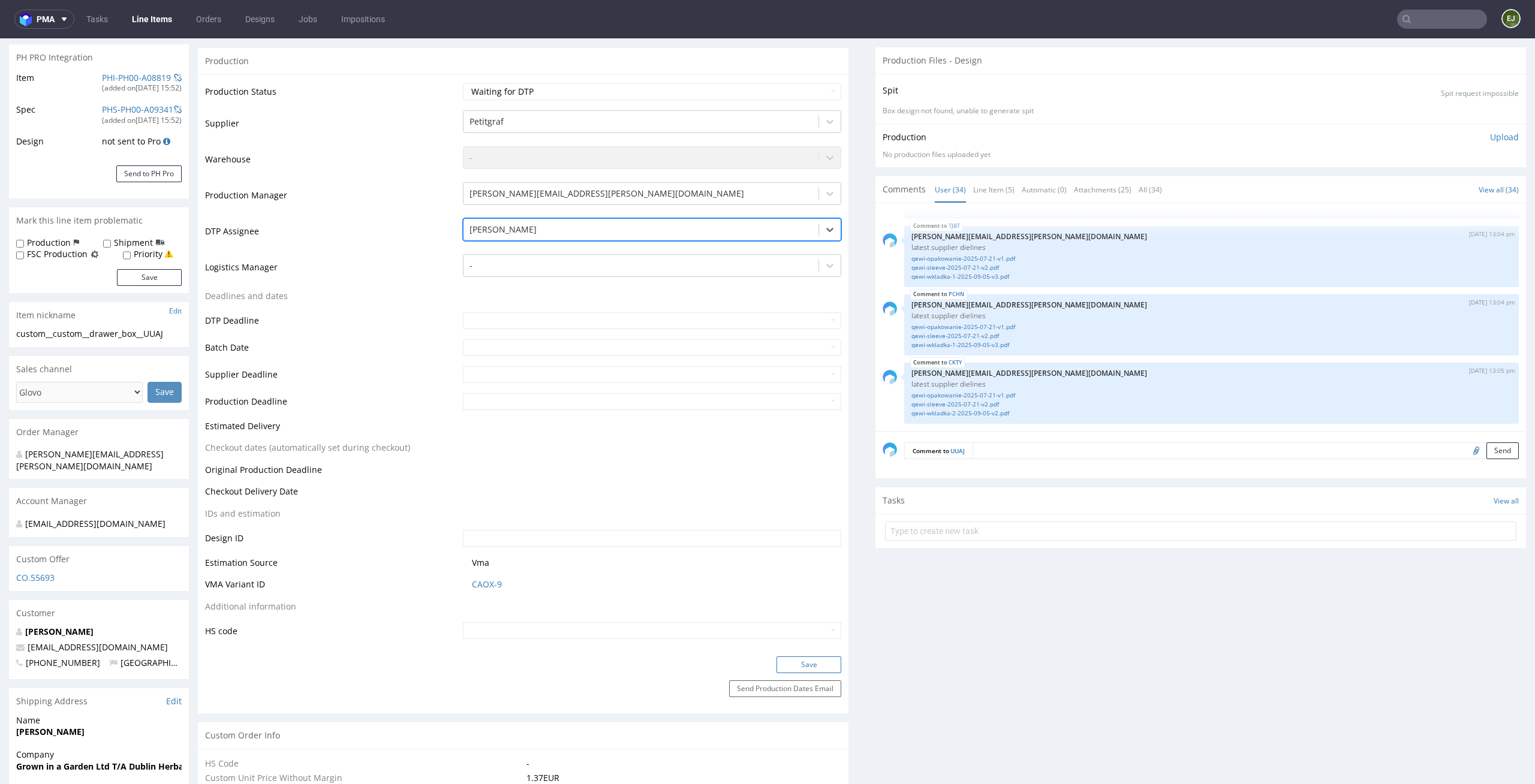
click at [799, 669] on button "Save" at bounding box center [809, 664] width 65 height 16
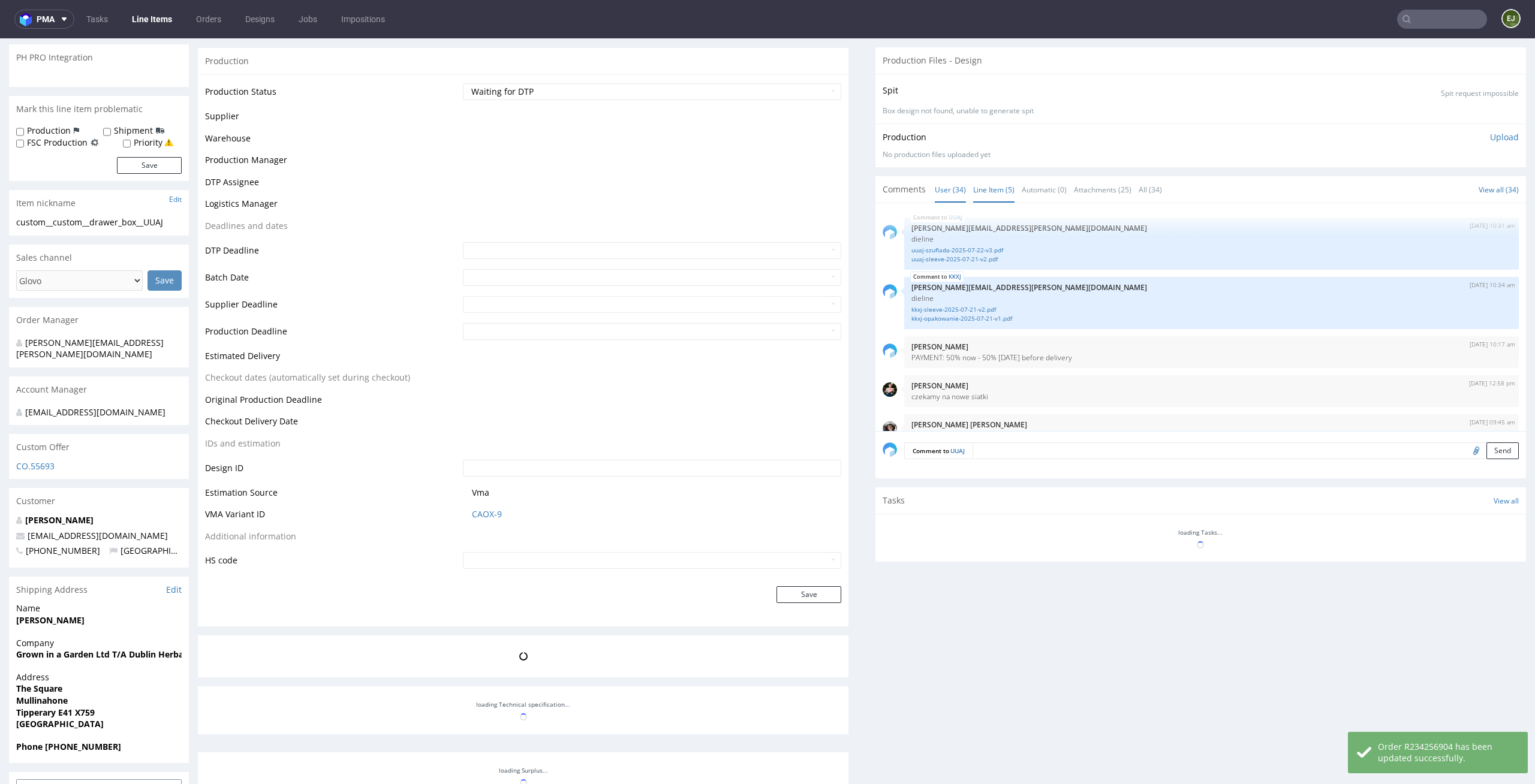
scroll to position [1656, 0]
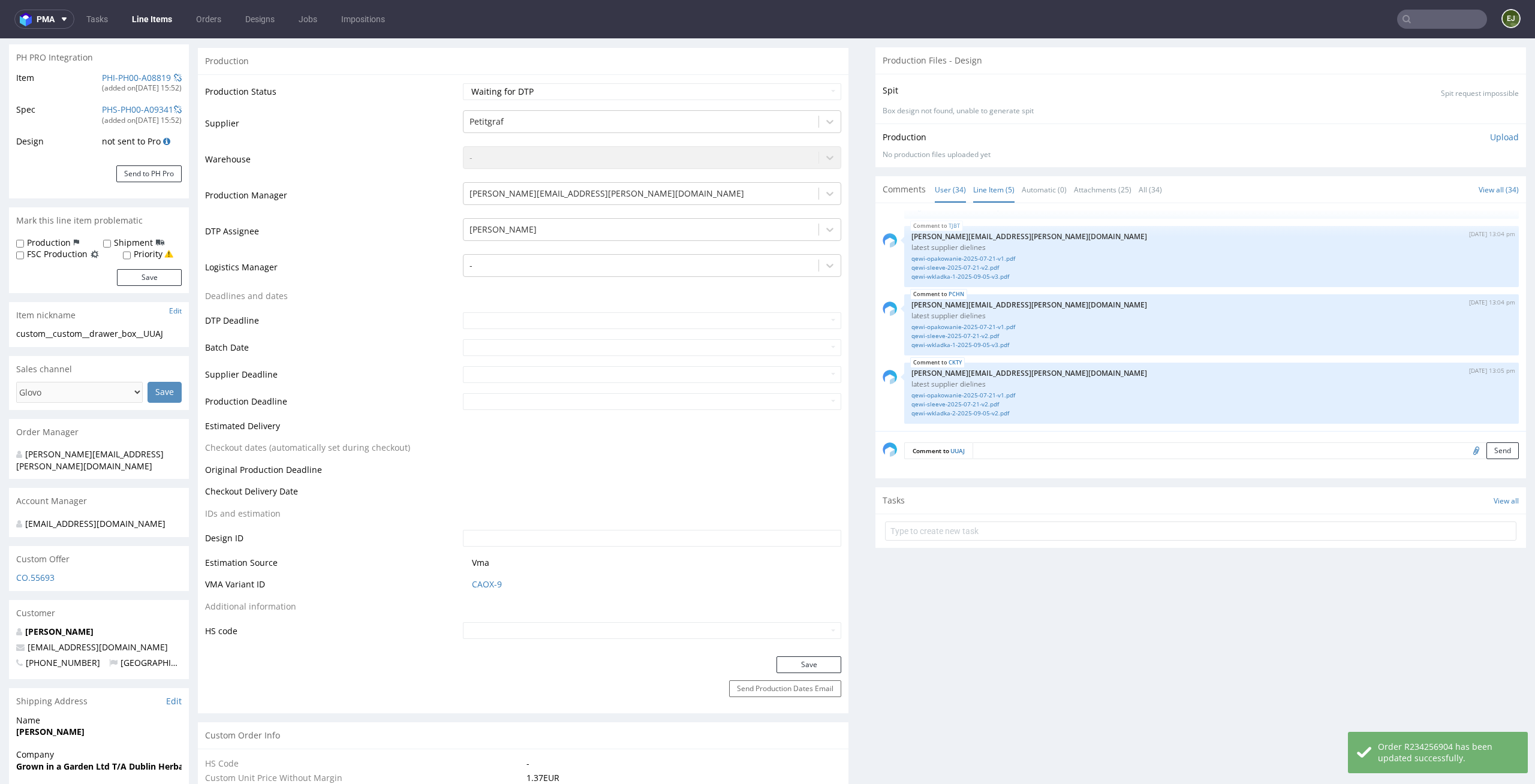
click at [989, 195] on link "Line Item (5)" at bounding box center [994, 189] width 42 height 26
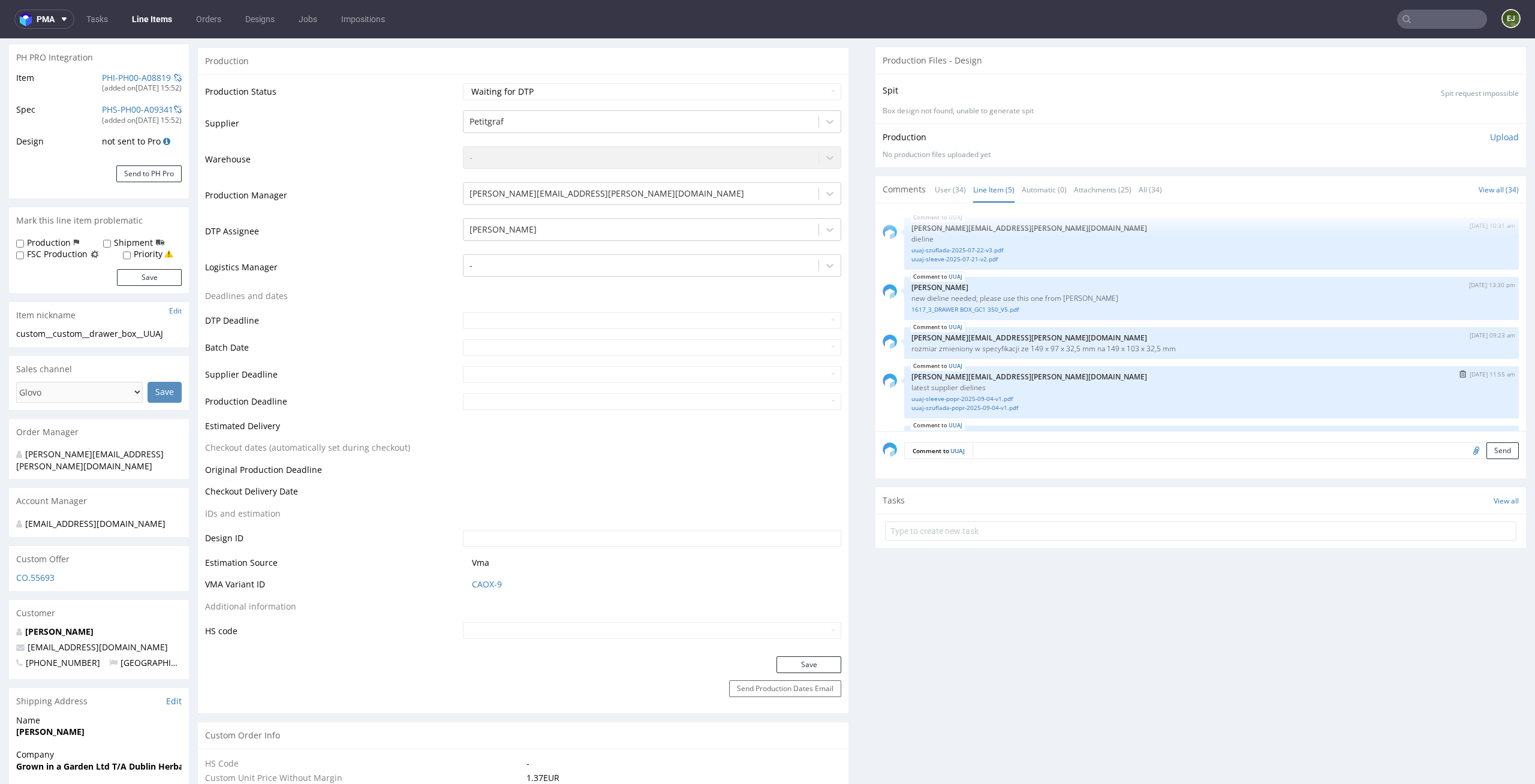
scroll to position [36, 0]
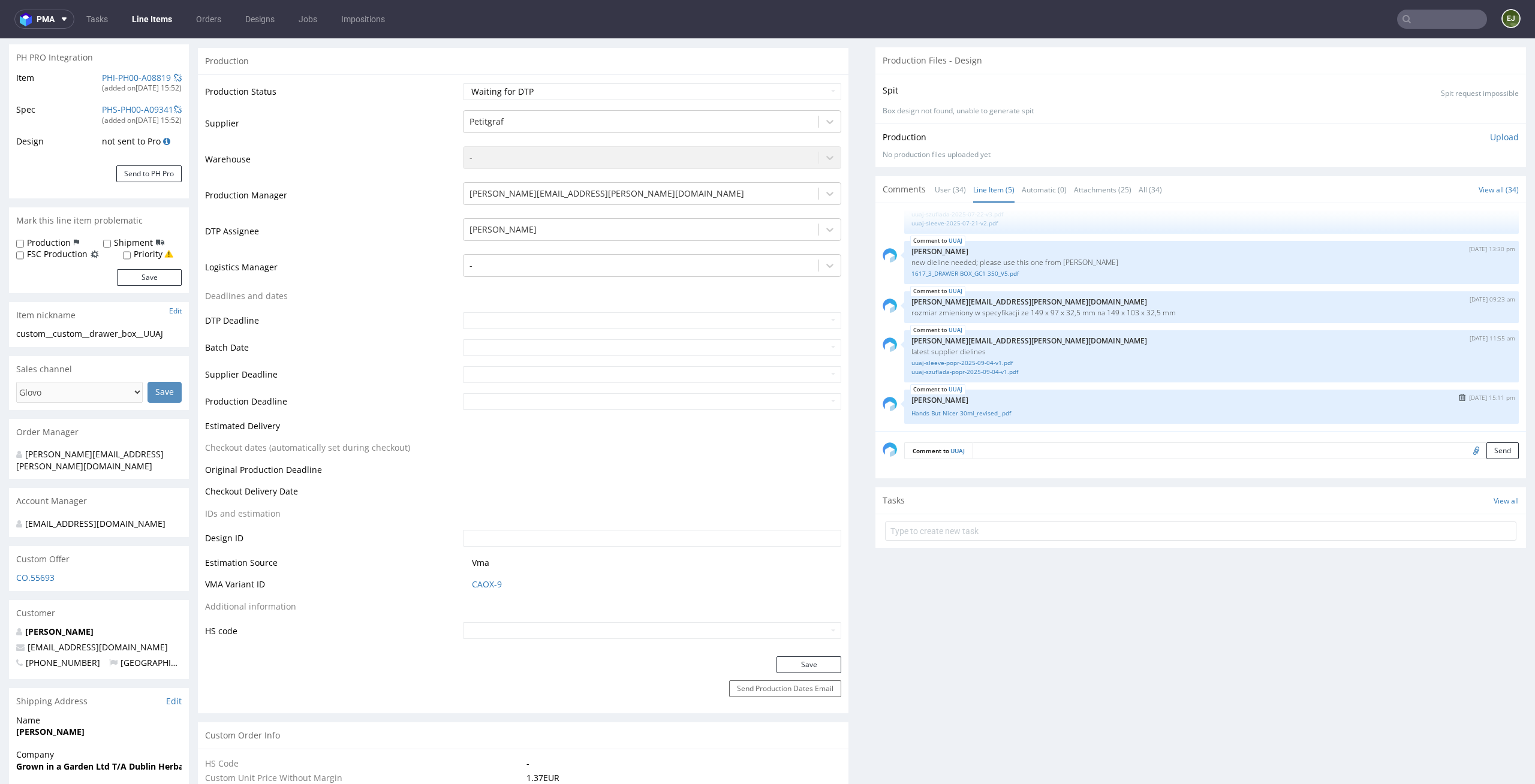
click at [983, 419] on div "UUAJ [DATE] 15:11 pm [PERSON_NAME] Hands But Nicer 30ml_revised_.pdf" at bounding box center [1212, 406] width 615 height 34
click at [986, 418] on div "UUAJ [DATE] 15:11 pm [PERSON_NAME] Hands But Nicer 30ml_revised_.pdf" at bounding box center [1212, 406] width 615 height 34
click at [993, 415] on link "Hands But Nicer 30ml_revised_.pdf" at bounding box center [1211, 413] width 600 height 9
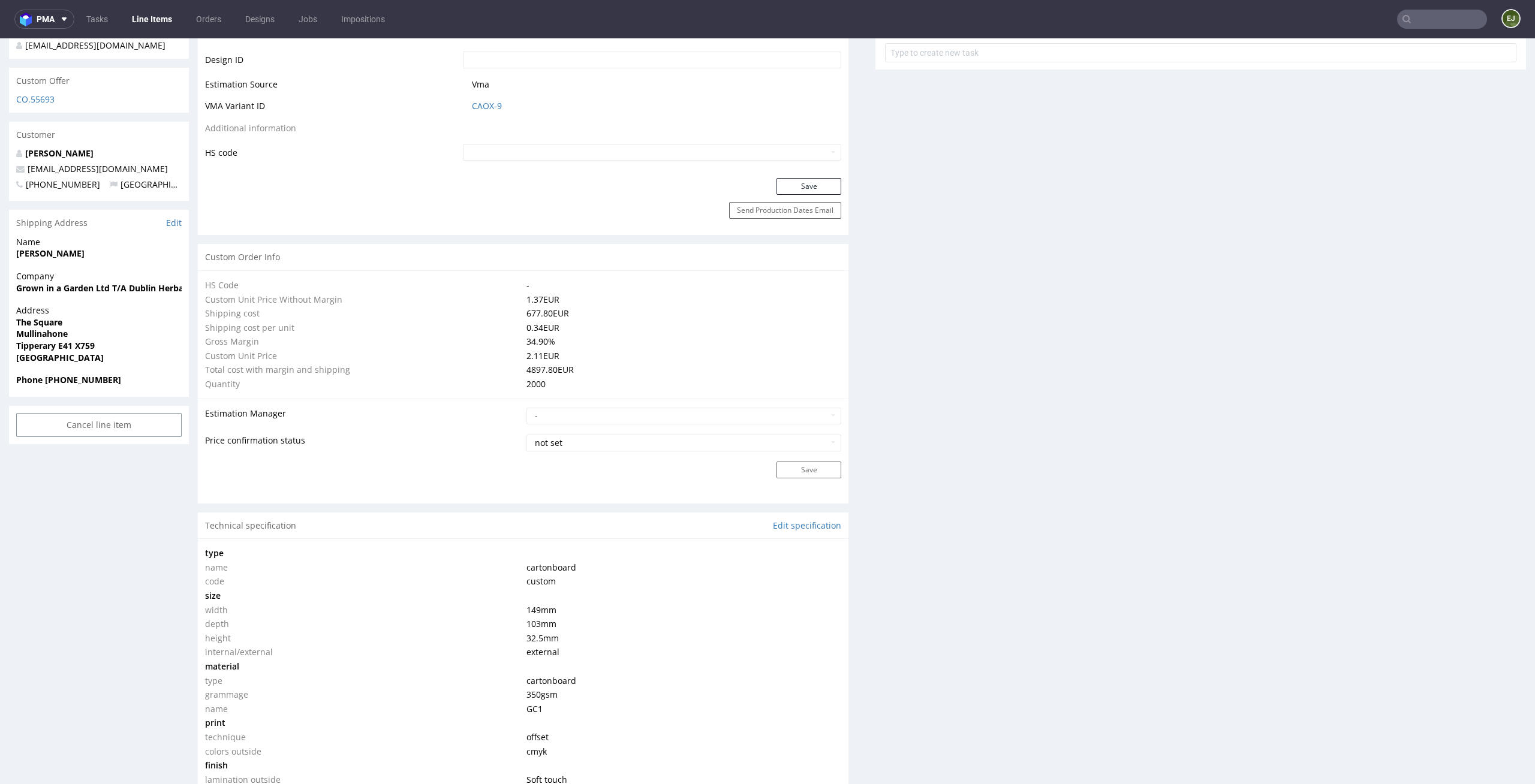
scroll to position [0, 0]
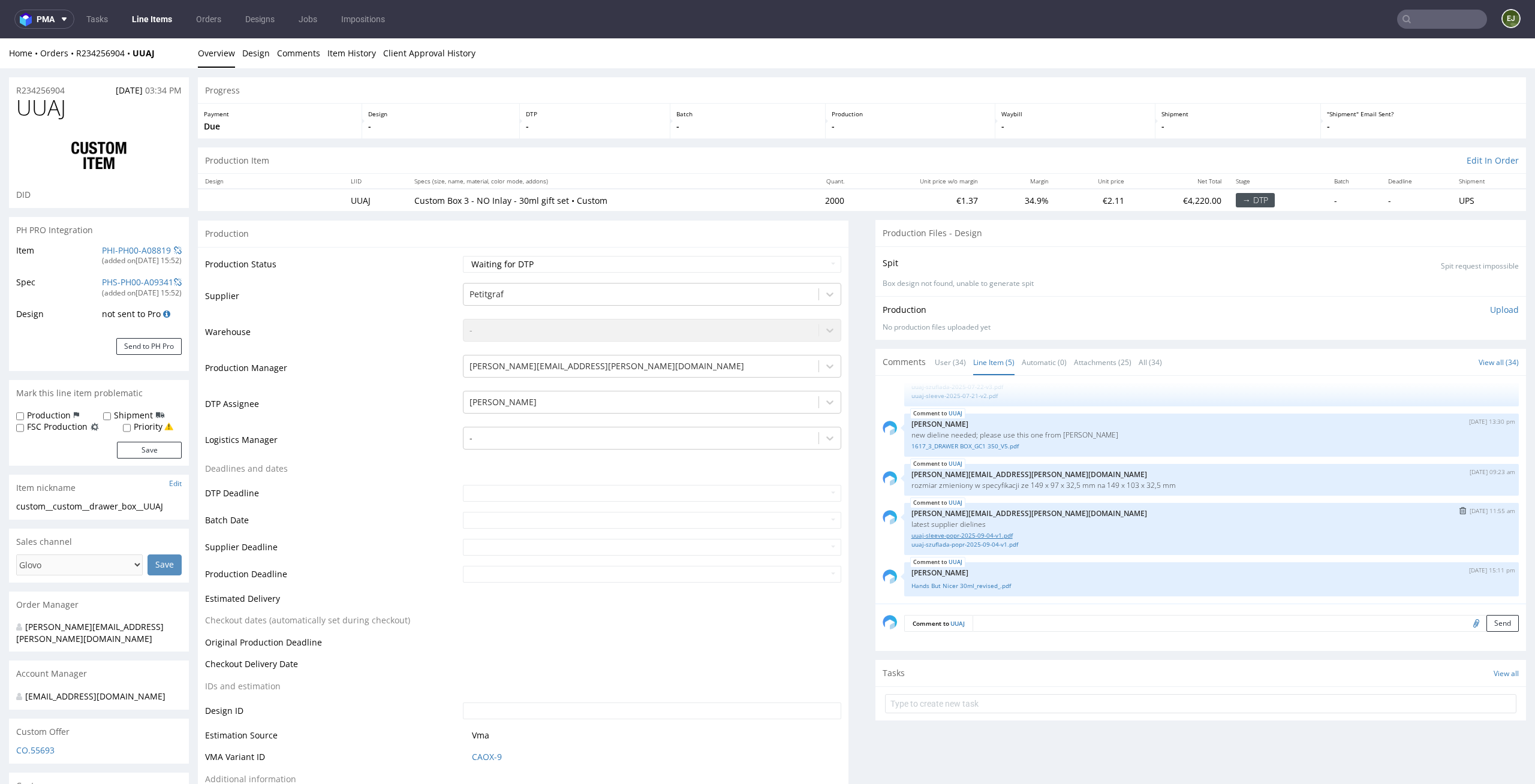
click at [981, 539] on link "uuaj-sleeve-popr-2025-09-04-v1.pdf" at bounding box center [1211, 535] width 600 height 9
click at [971, 545] on link "uuaj-szuflada-popr-2025-09-04-v1.pdf" at bounding box center [1211, 544] width 600 height 9
drag, startPoint x: 176, startPoint y: 507, endPoint x: 0, endPoint y: 507, distance: 176.0
copy div "custom__custom__drawer_box__UUAJ"
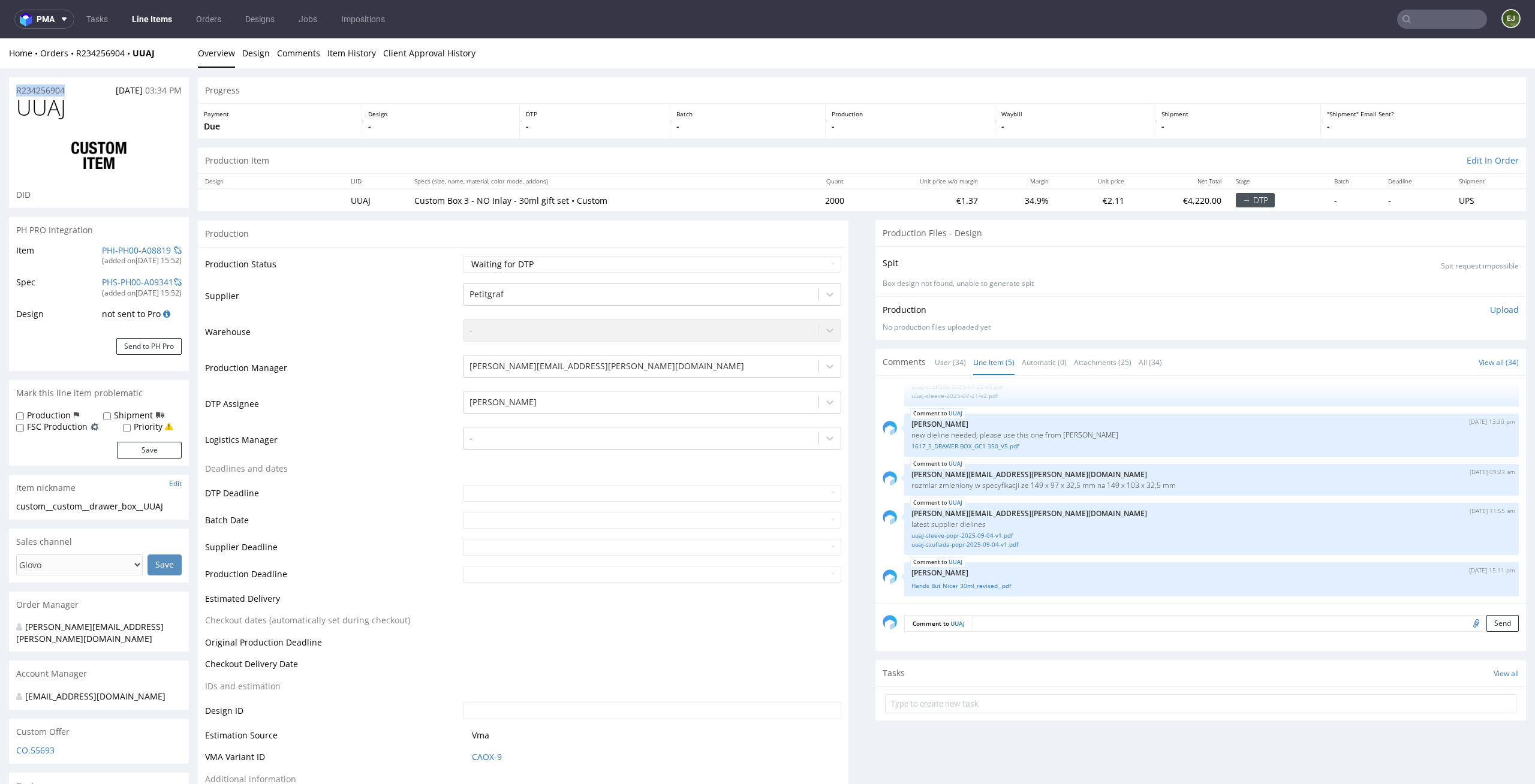
drag, startPoint x: 89, startPoint y: 93, endPoint x: 6, endPoint y: 90, distance: 83.1
copy p "R234256904"
click at [715, 159] on div "Production Item Edit In Order" at bounding box center [862, 160] width 1328 height 26
click at [988, 532] on link "uuaj-sleeve-popr-2025-09-04-v1.pdf" at bounding box center [1211, 535] width 600 height 9
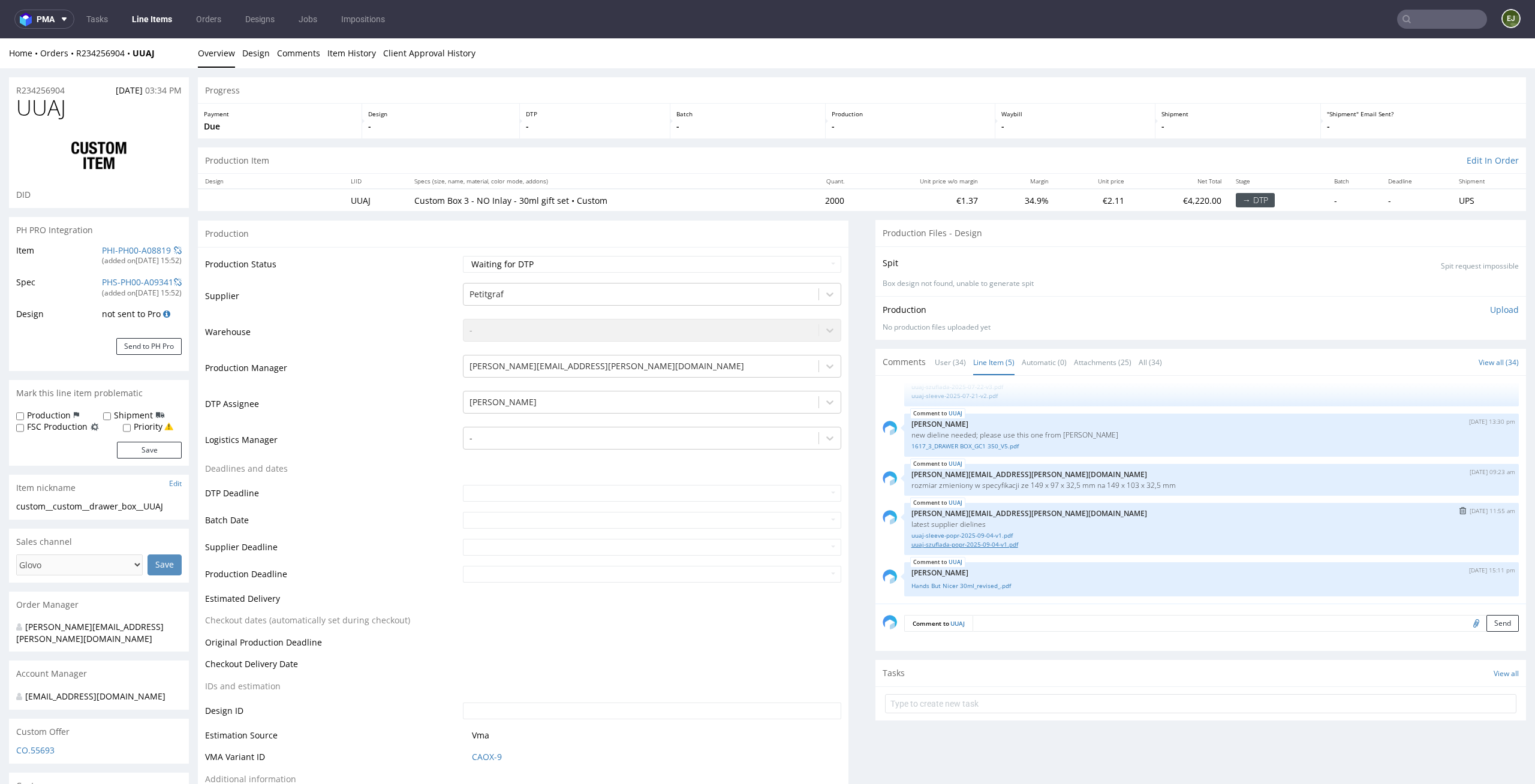
click at [991, 547] on link "uuaj-szuflada-popr-2025-09-04-v1.pdf" at bounding box center [1211, 544] width 600 height 9
click at [656, 161] on div "Production Item Edit In Order" at bounding box center [862, 160] width 1328 height 26
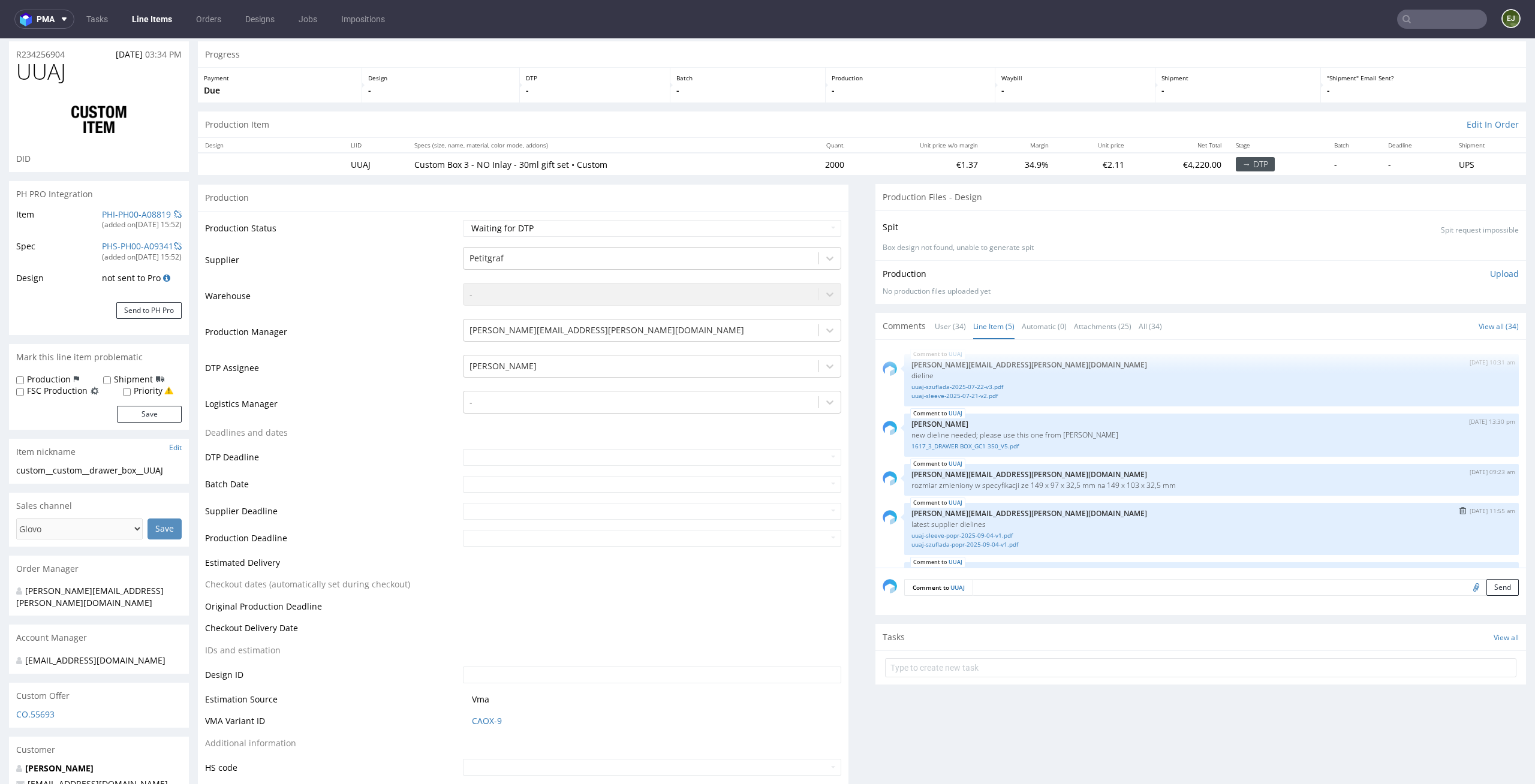
scroll to position [36, 0]
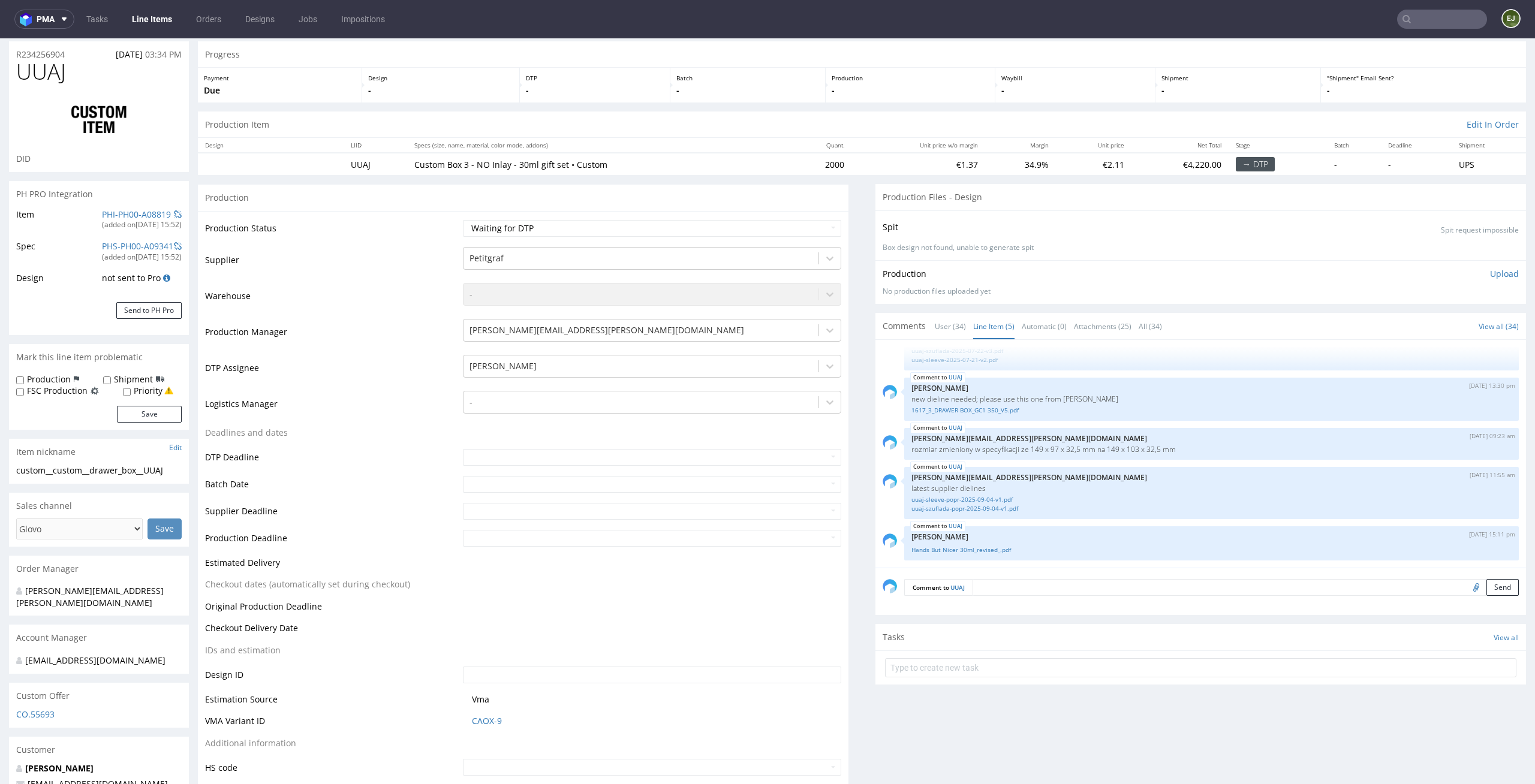
click at [796, 216] on div "Production Status Waiting for Artwork Waiting for Diecut Waiting for Mockup Wai…" at bounding box center [523, 502] width 651 height 582
click at [794, 222] on select "Waiting for Artwork Waiting for Diecut Waiting for Mockup Waiting for DTP Waiti…" at bounding box center [652, 228] width 379 height 16
select select "dtp_ca_needed"
click at [463, 220] on select "Waiting for Artwork Waiting for Diecut Waiting for Mockup Waiting for DTP Waiti…" at bounding box center [652, 228] width 379 height 16
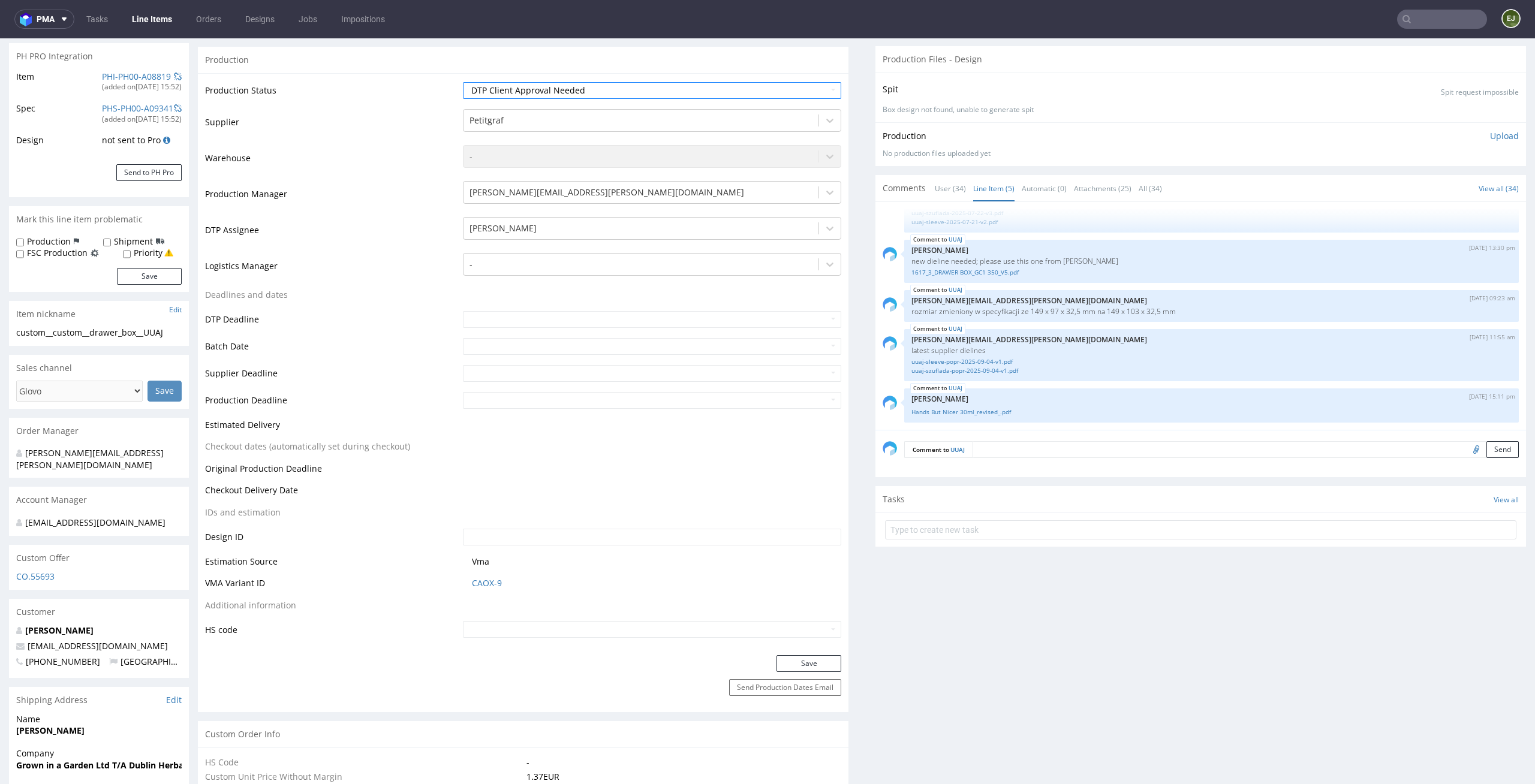
scroll to position [252, 0]
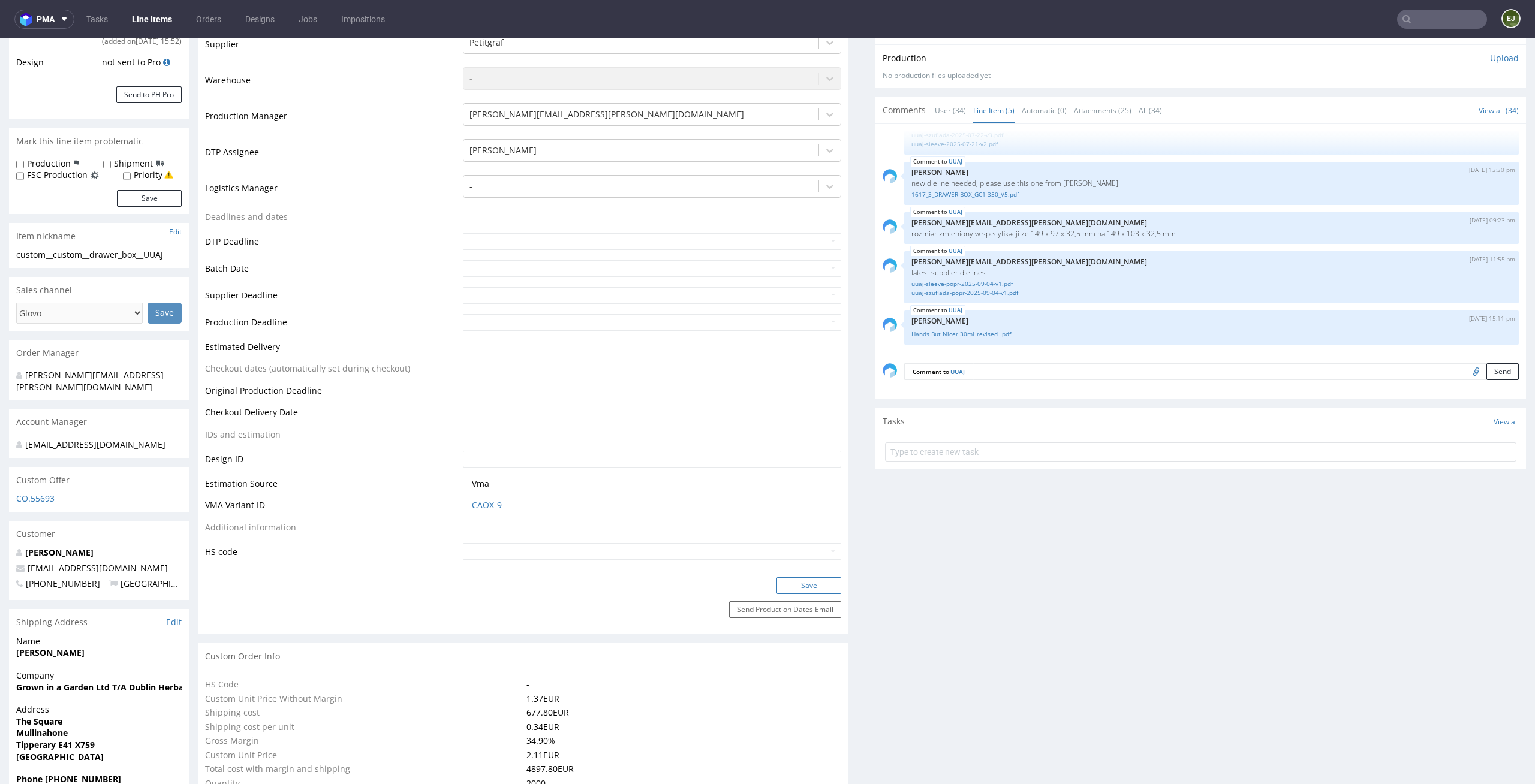
click at [807, 593] on button "Save" at bounding box center [809, 585] width 65 height 16
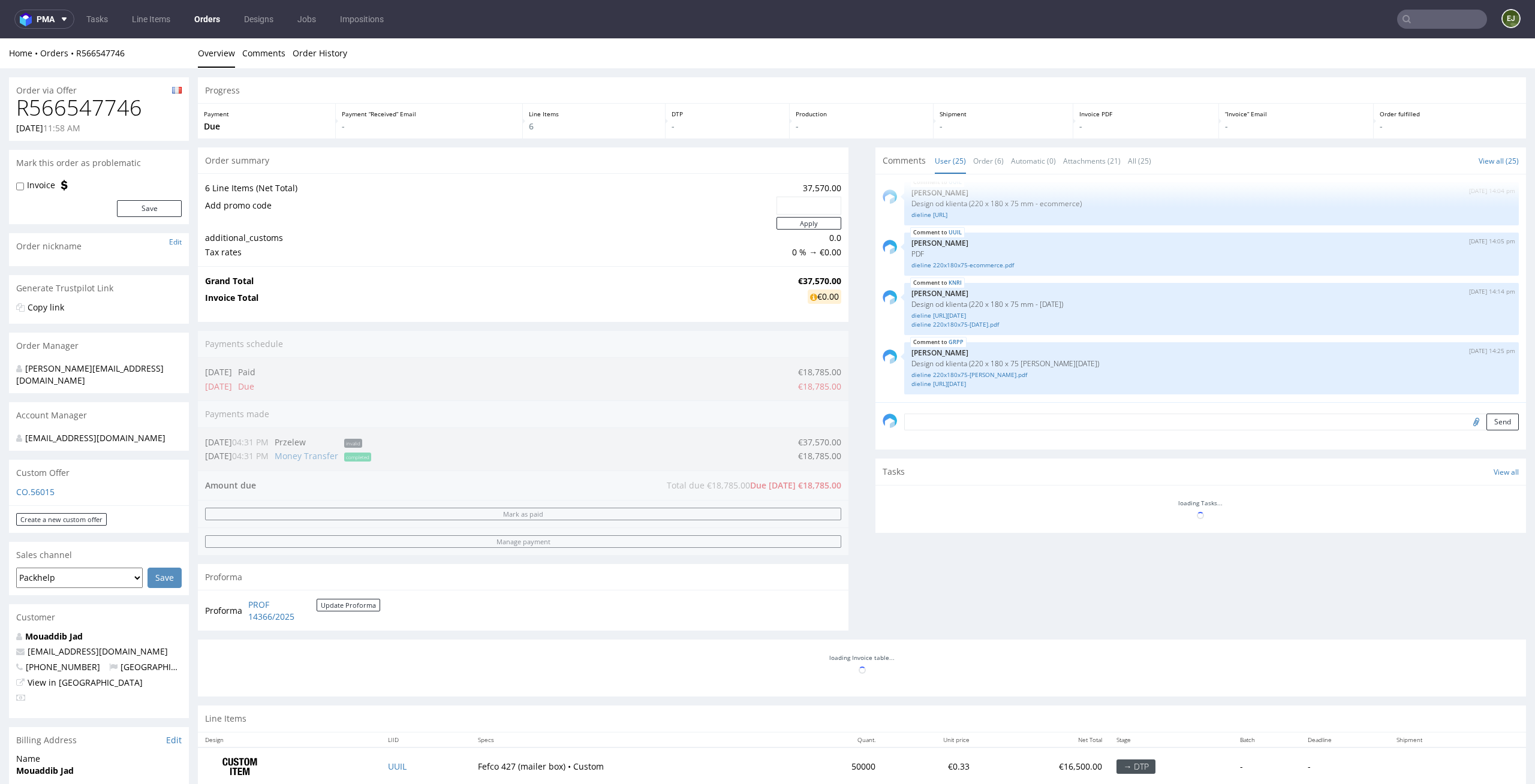
scroll to position [357, 0]
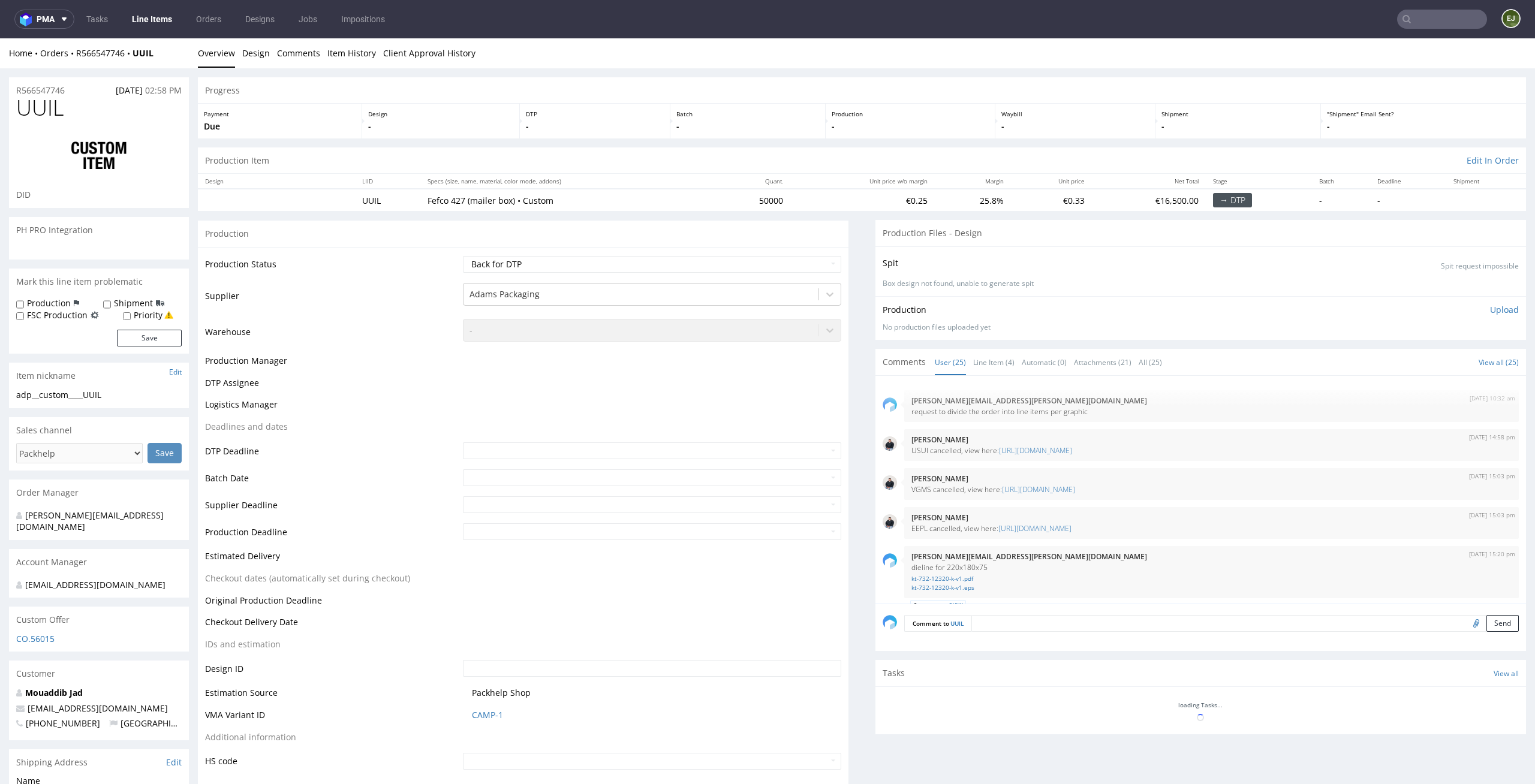
scroll to position [1238, 0]
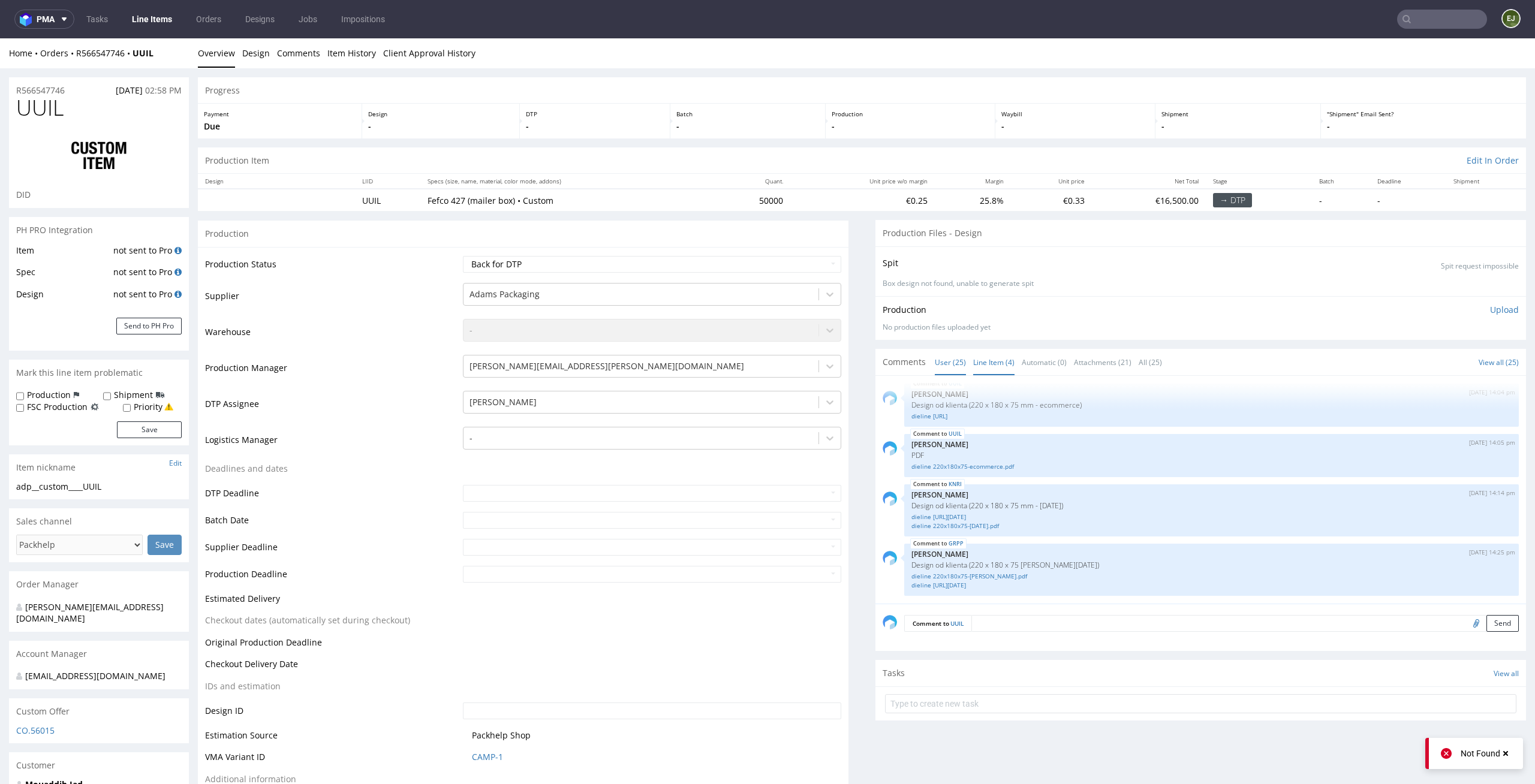
click at [984, 368] on link "Line Item (4)" at bounding box center [994, 362] width 42 height 26
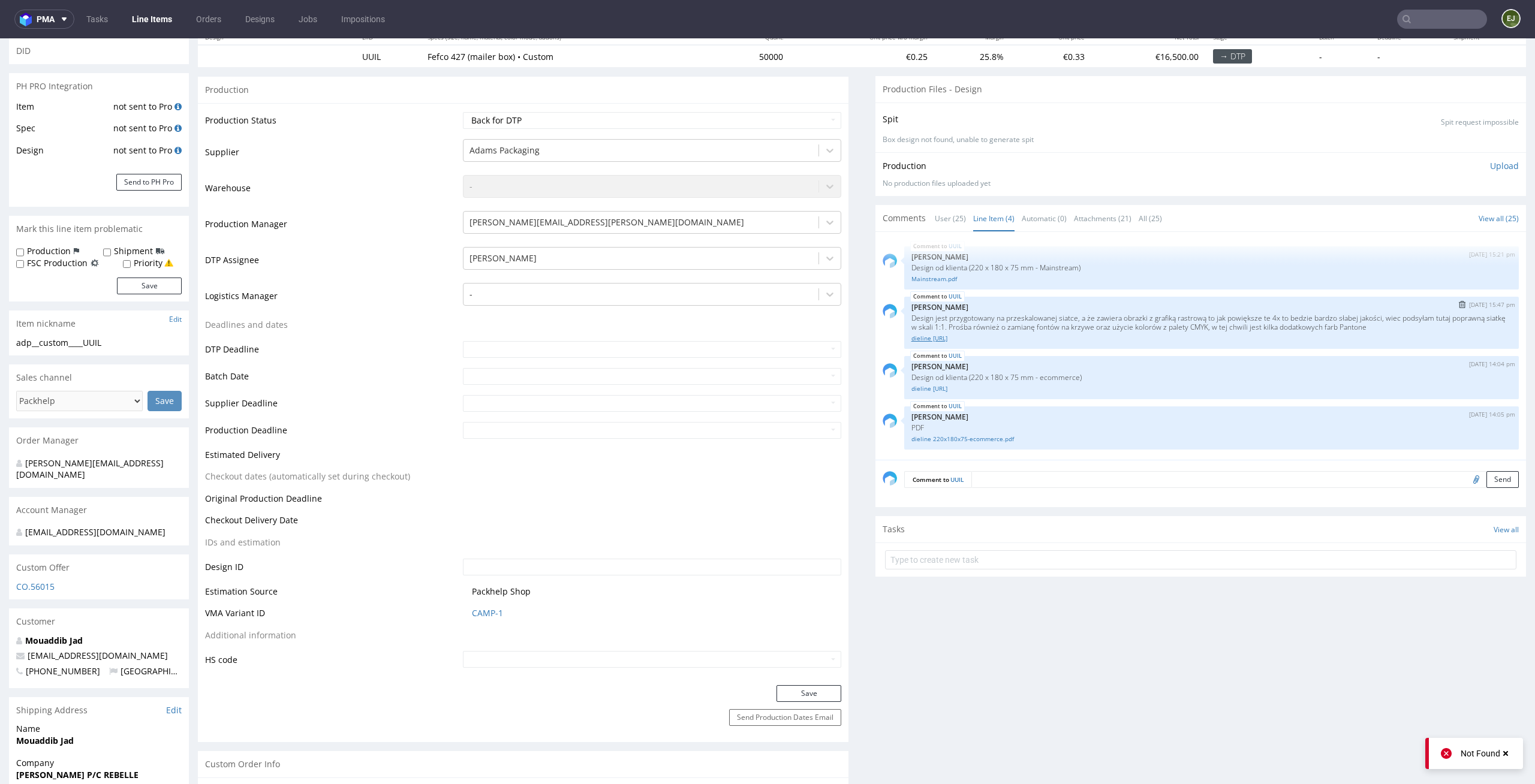
scroll to position [283, 0]
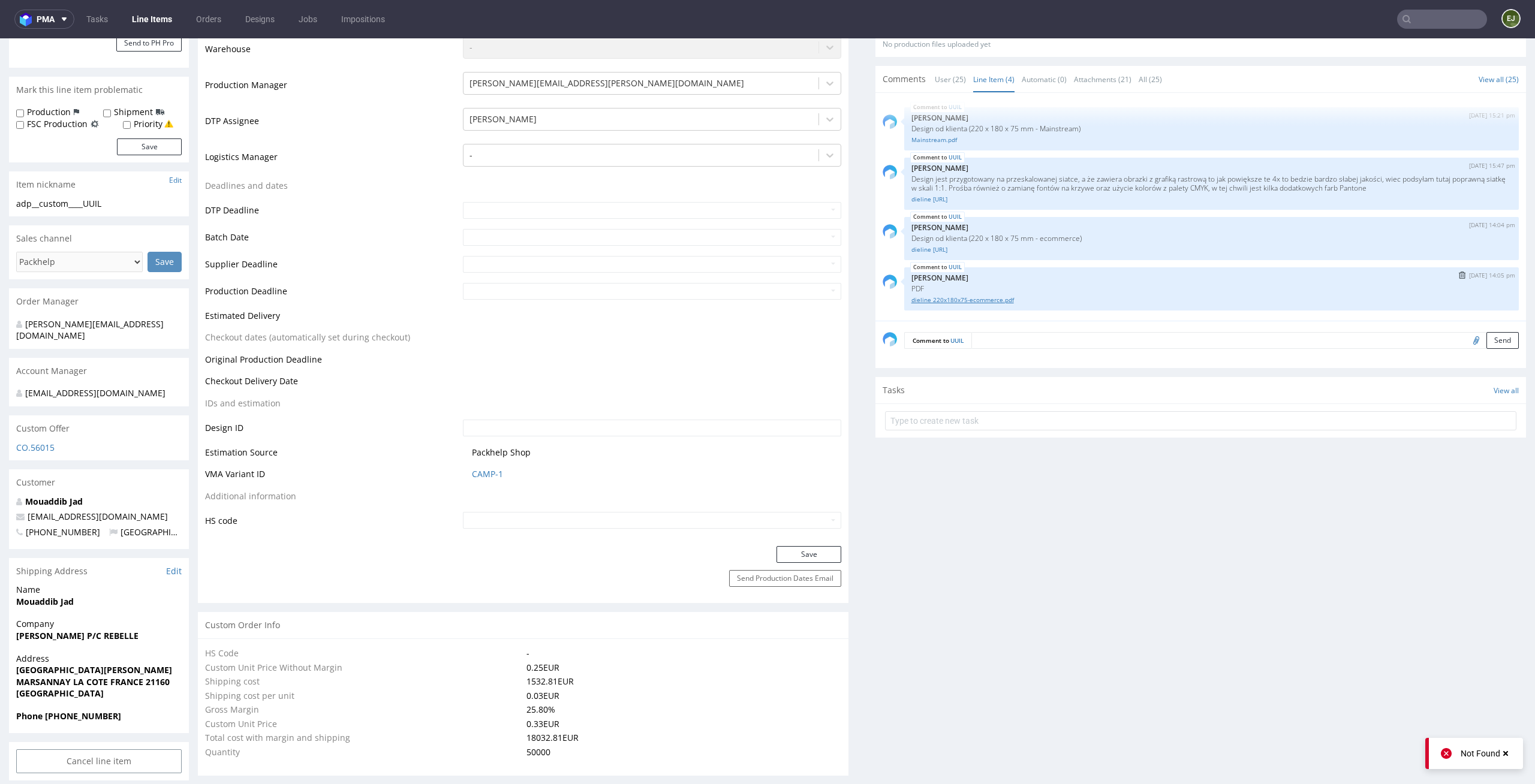
click at [991, 297] on link "dieline 220x180x75-ecommerce.pdf" at bounding box center [1211, 299] width 600 height 9
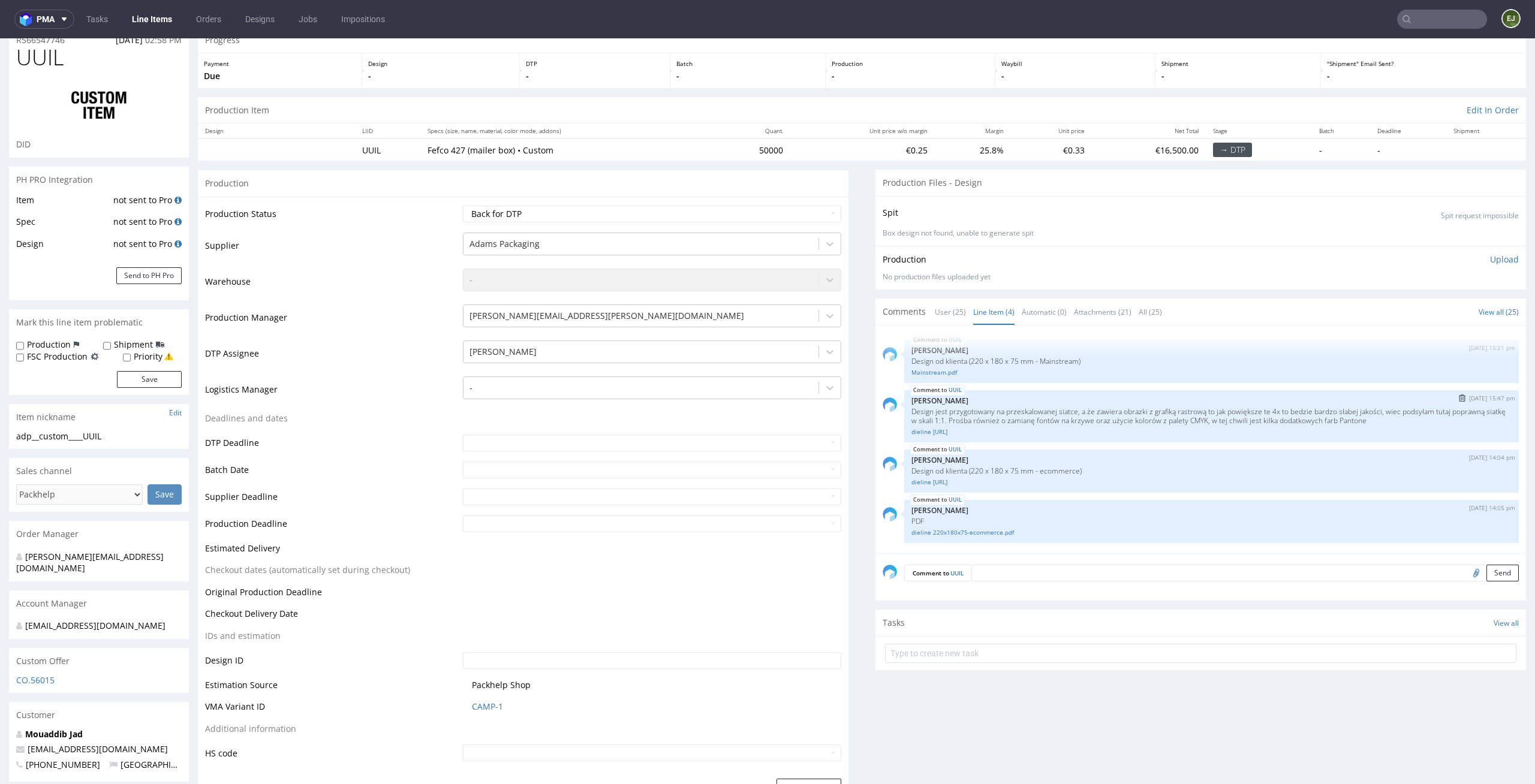
scroll to position [62, 0]
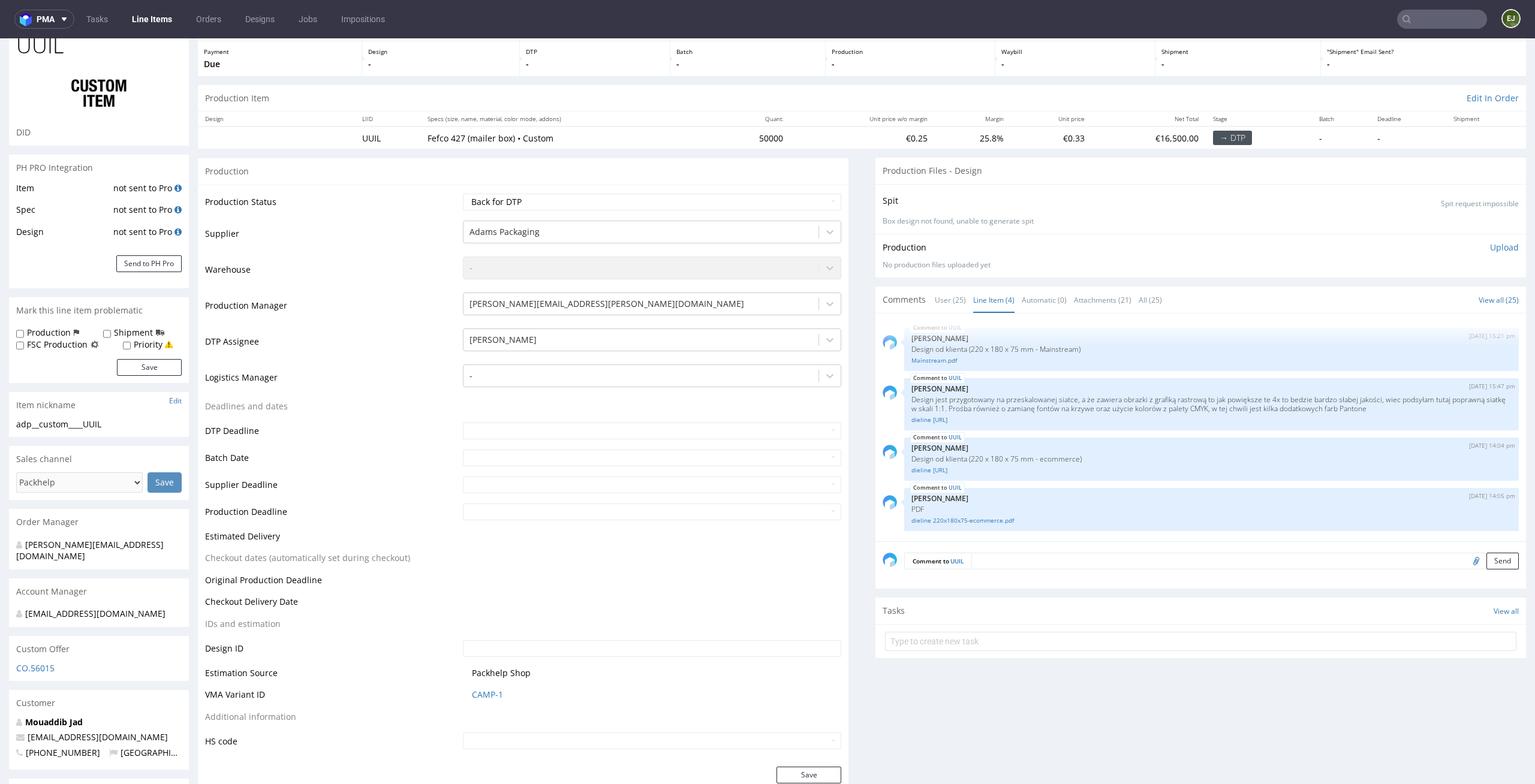
click at [941, 295] on link "User (25)" at bounding box center [950, 299] width 31 height 26
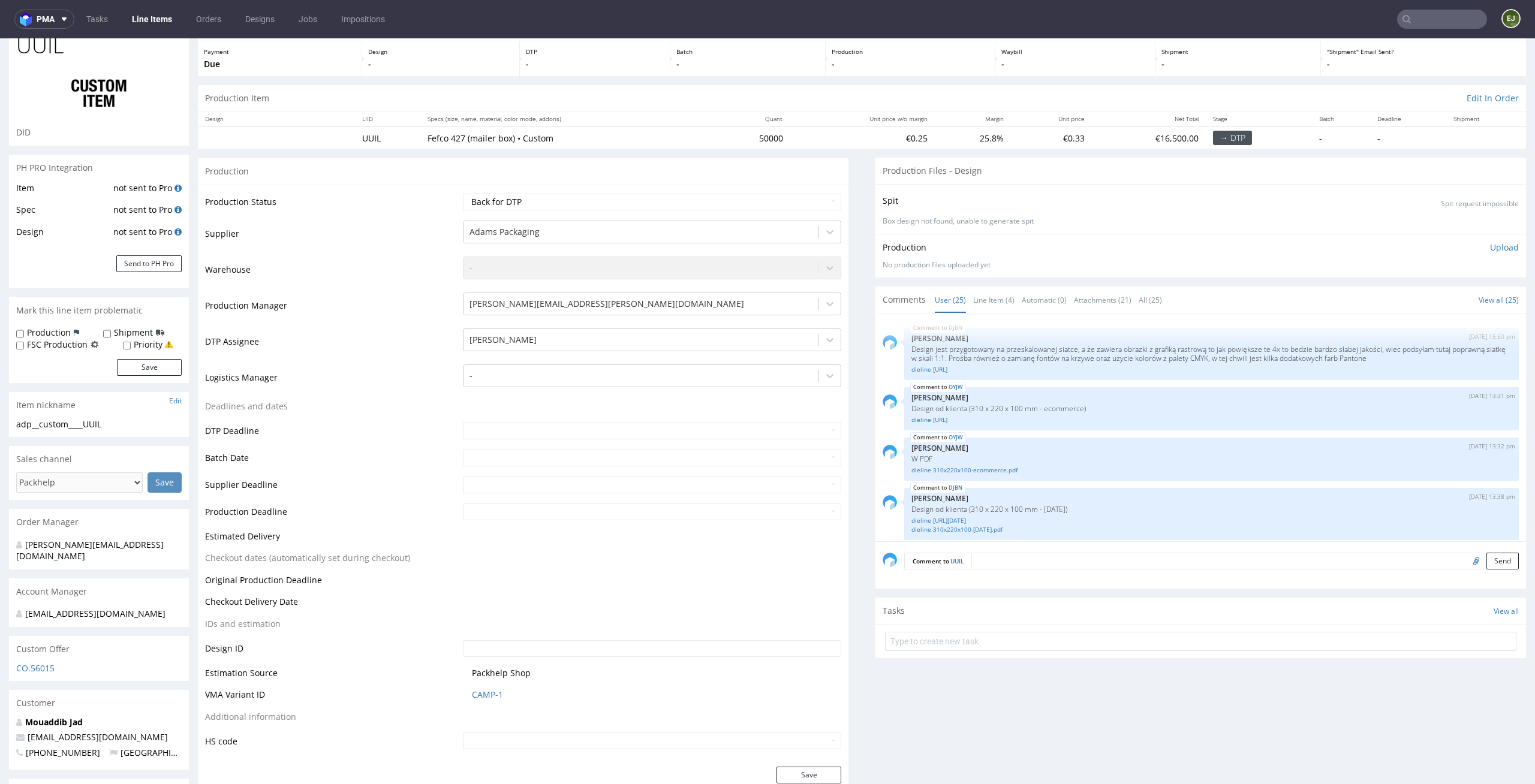
scroll to position [938, 0]
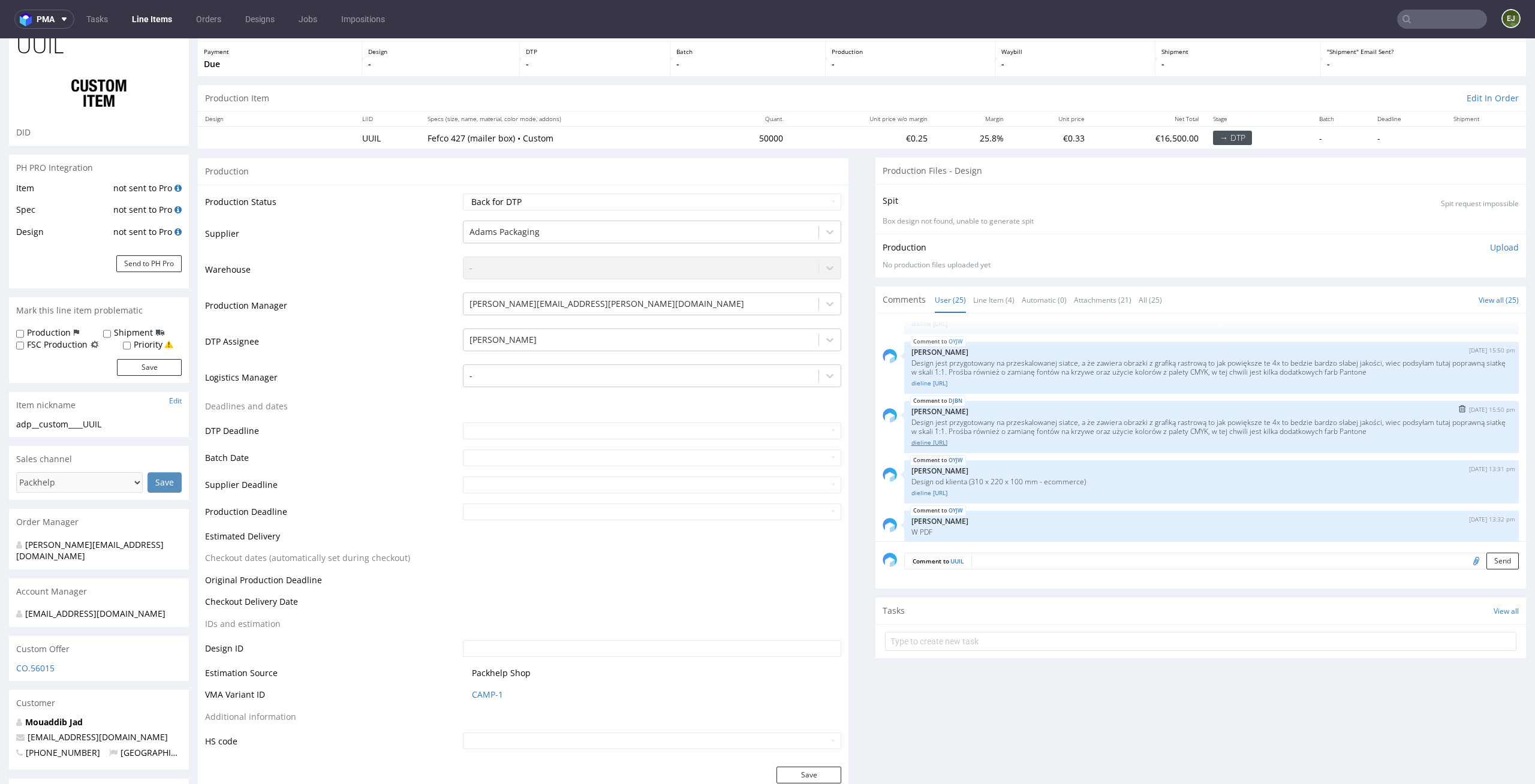
click at [956, 445] on link "dieline 310x220x100.ai" at bounding box center [1211, 442] width 600 height 9
click at [991, 294] on link "Line Item (4)" at bounding box center [994, 299] width 42 height 26
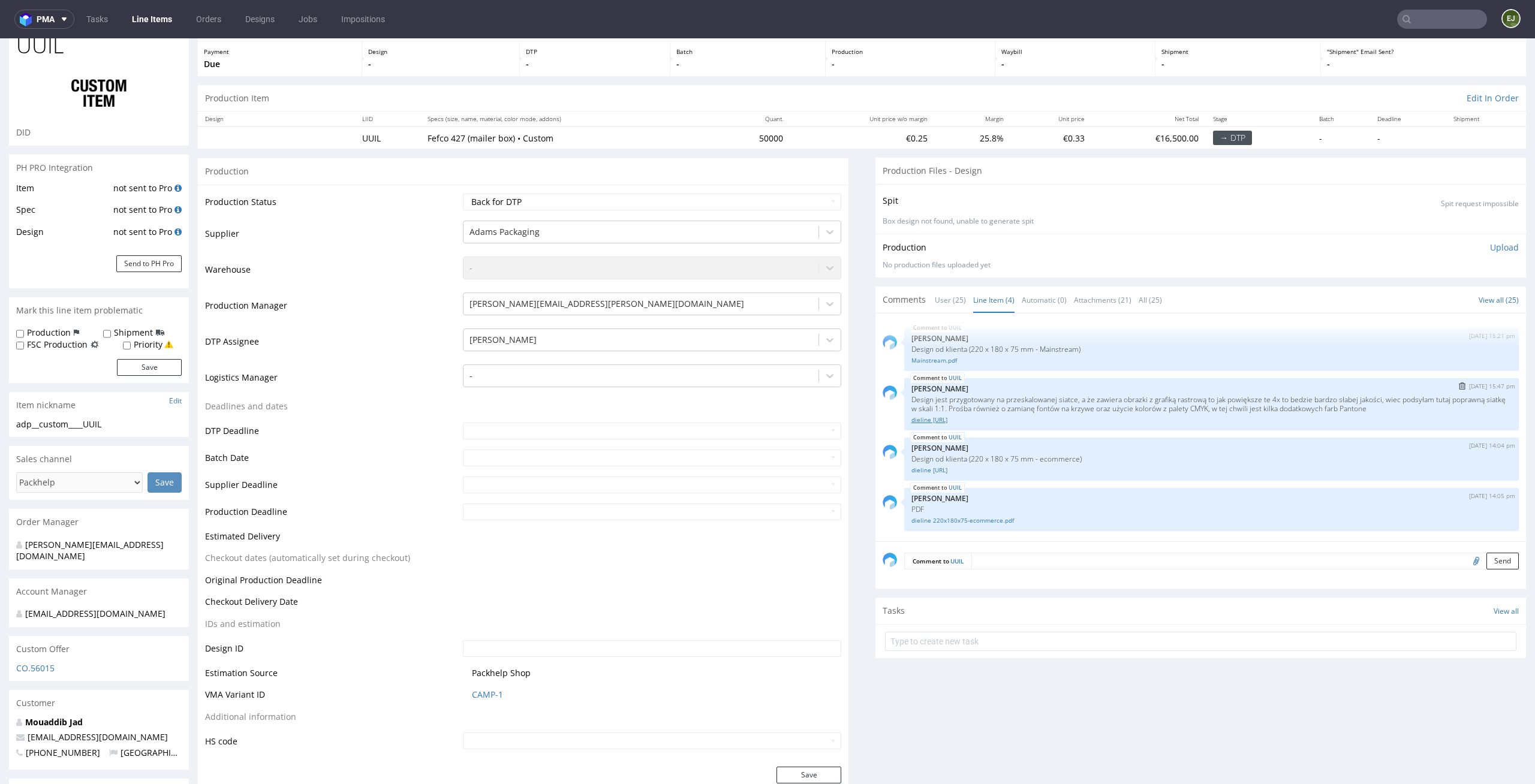
click at [953, 421] on link "dieline 220x180x75.ai" at bounding box center [1211, 420] width 600 height 9
drag, startPoint x: 796, startPoint y: 134, endPoint x: 647, endPoint y: 133, distance: 149.0
click at [652, 134] on tr "UUIL Fefco 427 (mailer box) • Custom 50000 €0.25 25.8% €0.33 €16,500.00 → DTP -…" at bounding box center [862, 137] width 1328 height 22
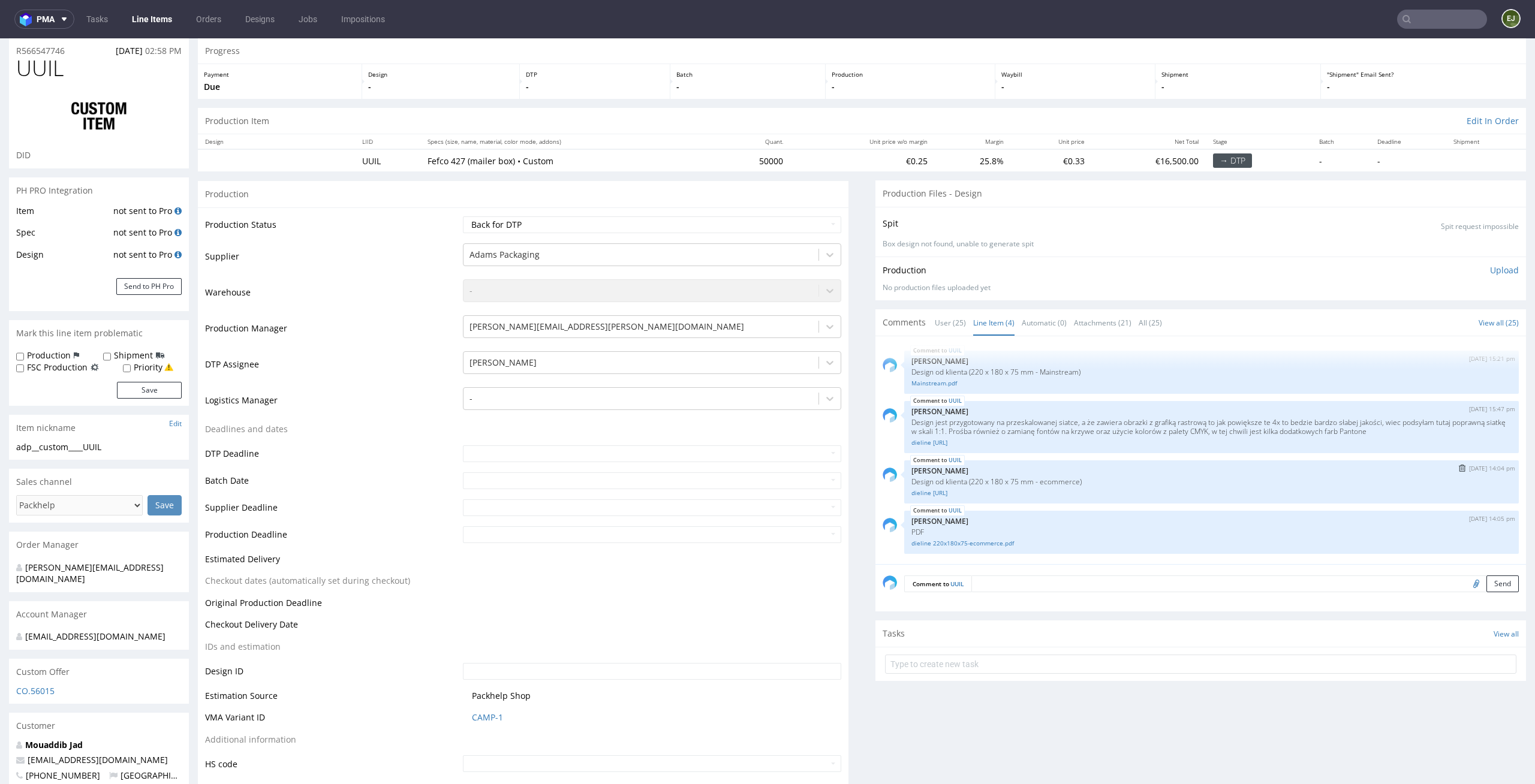
scroll to position [39, 0]
click at [715, 82] on p "-" at bounding box center [748, 88] width 143 height 12
